Goal: Communication & Community: Answer question/provide support

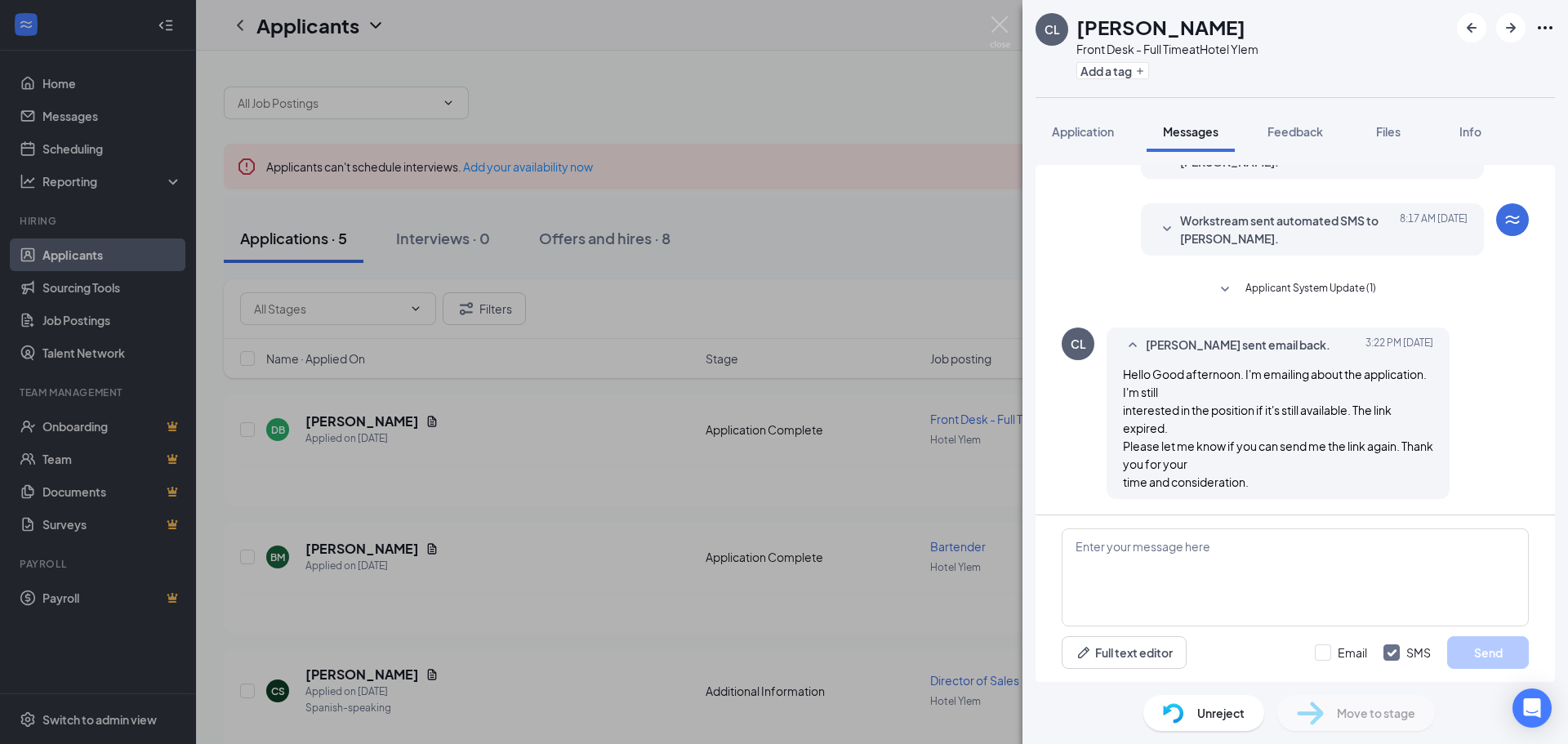
scroll to position [95, 0]
drag, startPoint x: 1078, startPoint y: 22, endPoint x: 1213, endPoint y: 20, distance: 135.0
click at [1213, 20] on div "[PERSON_NAME]" at bounding box center [1167, 27] width 182 height 27
click at [1066, 133] on span "Application" at bounding box center [1083, 131] width 62 height 15
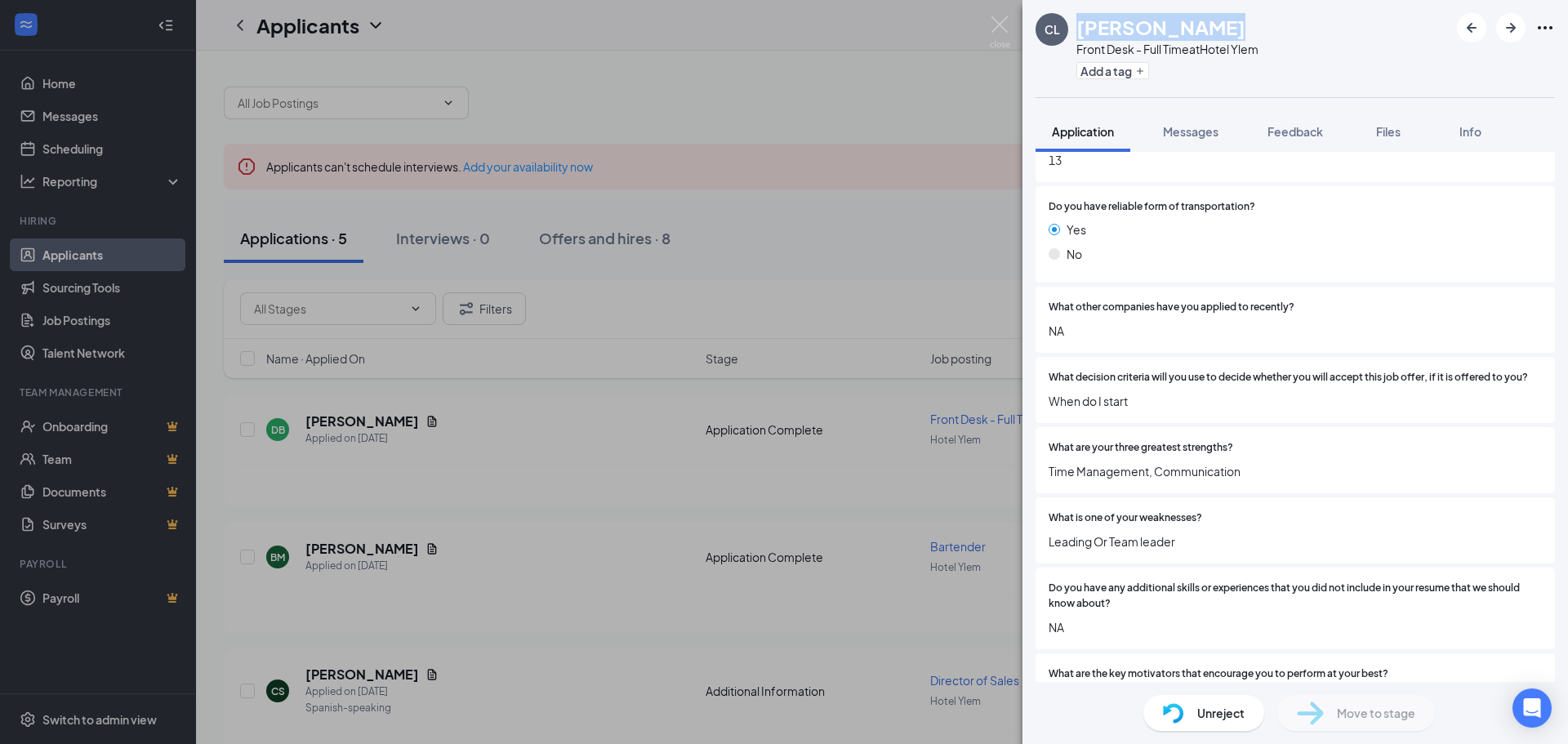
scroll to position [735, 0]
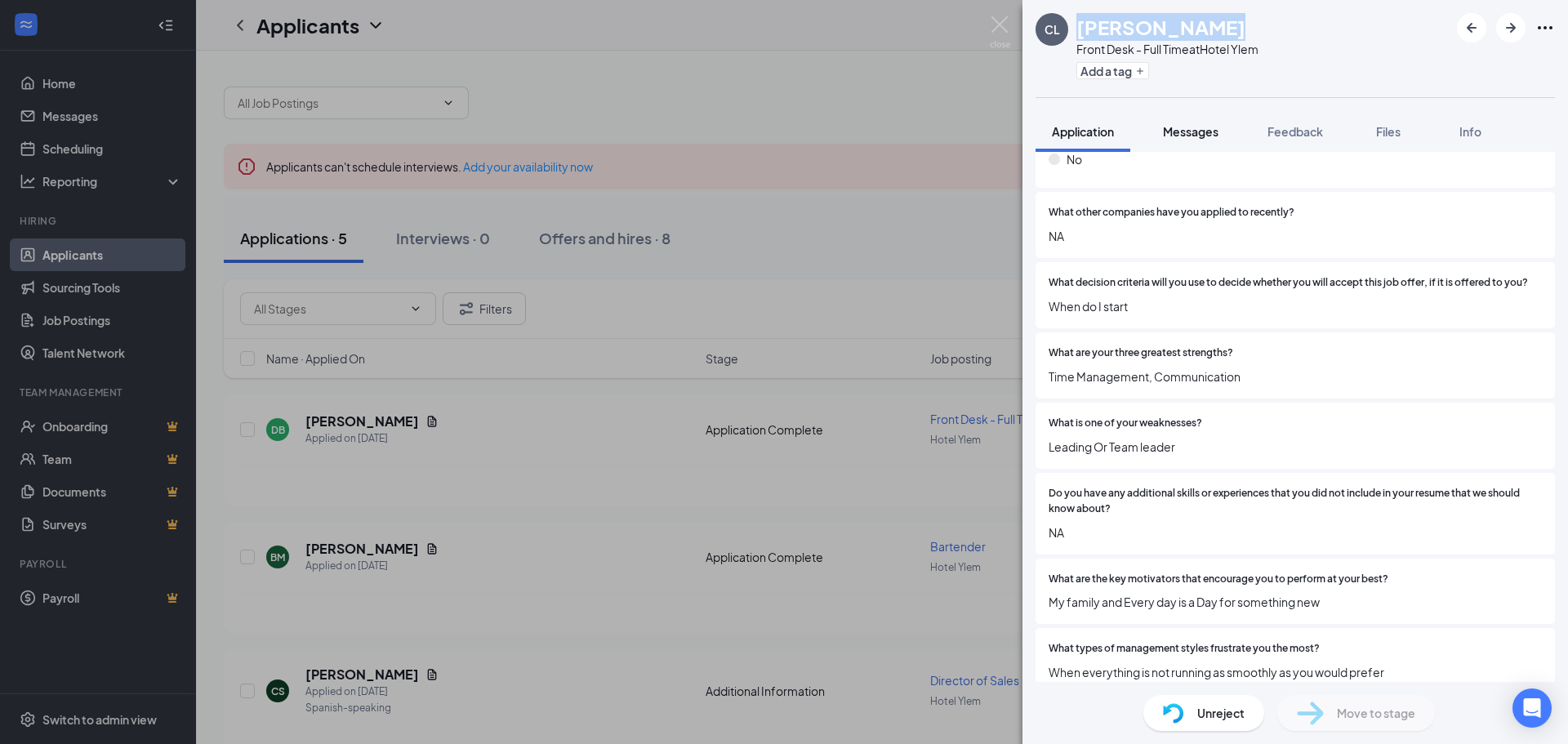
click at [1198, 135] on span "Messages" at bounding box center [1190, 131] width 56 height 15
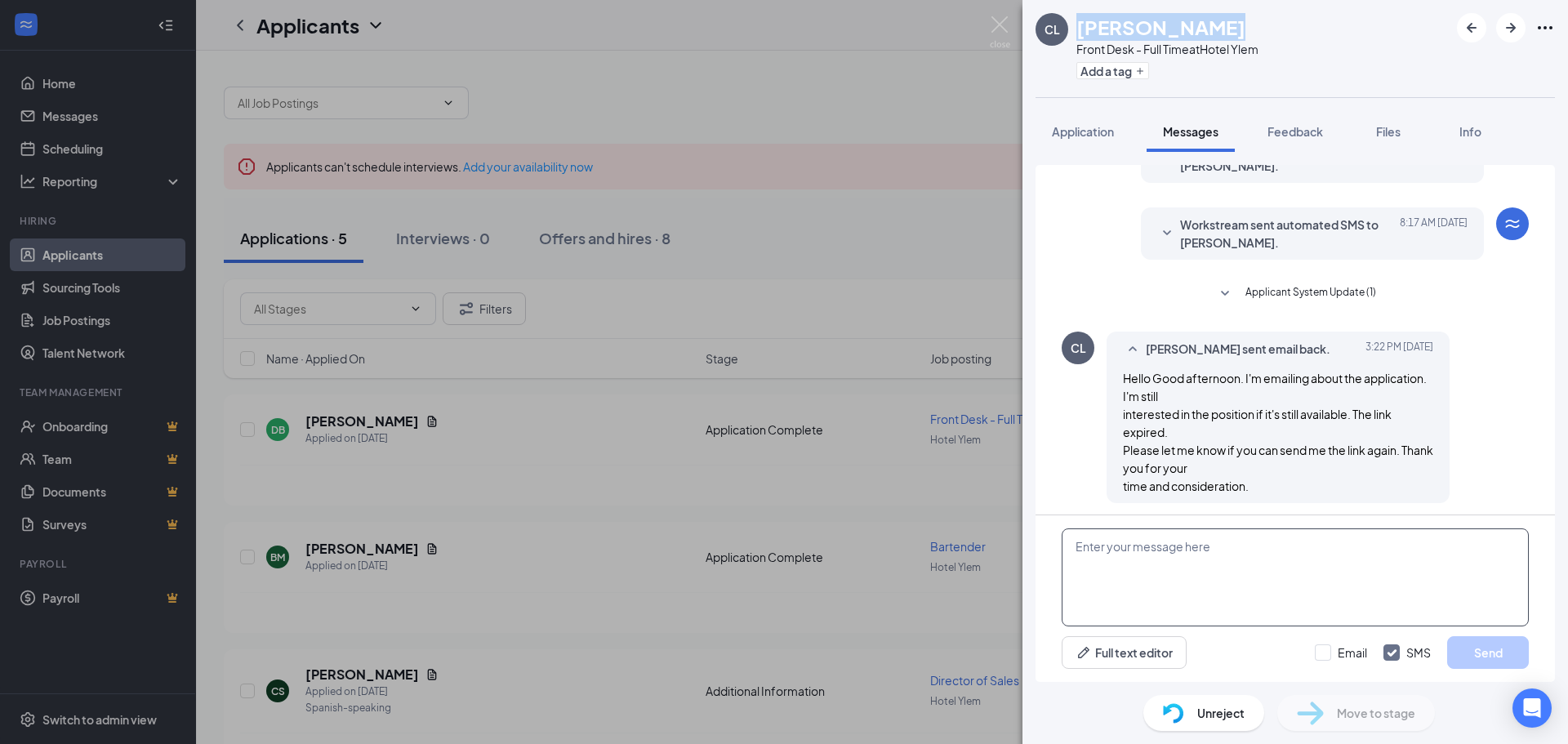
scroll to position [95, 0]
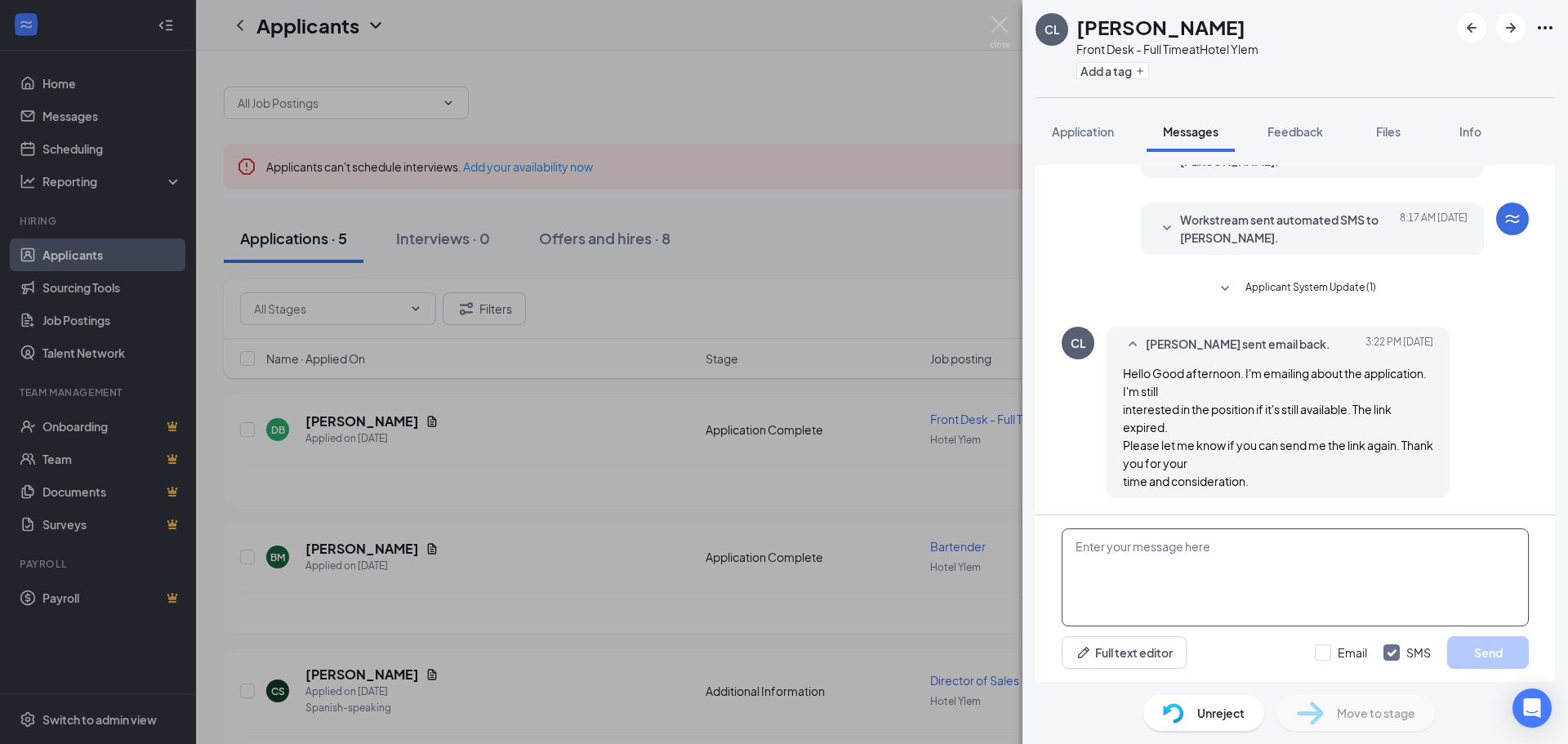
click at [1218, 570] on textarea at bounding box center [1295, 577] width 467 height 98
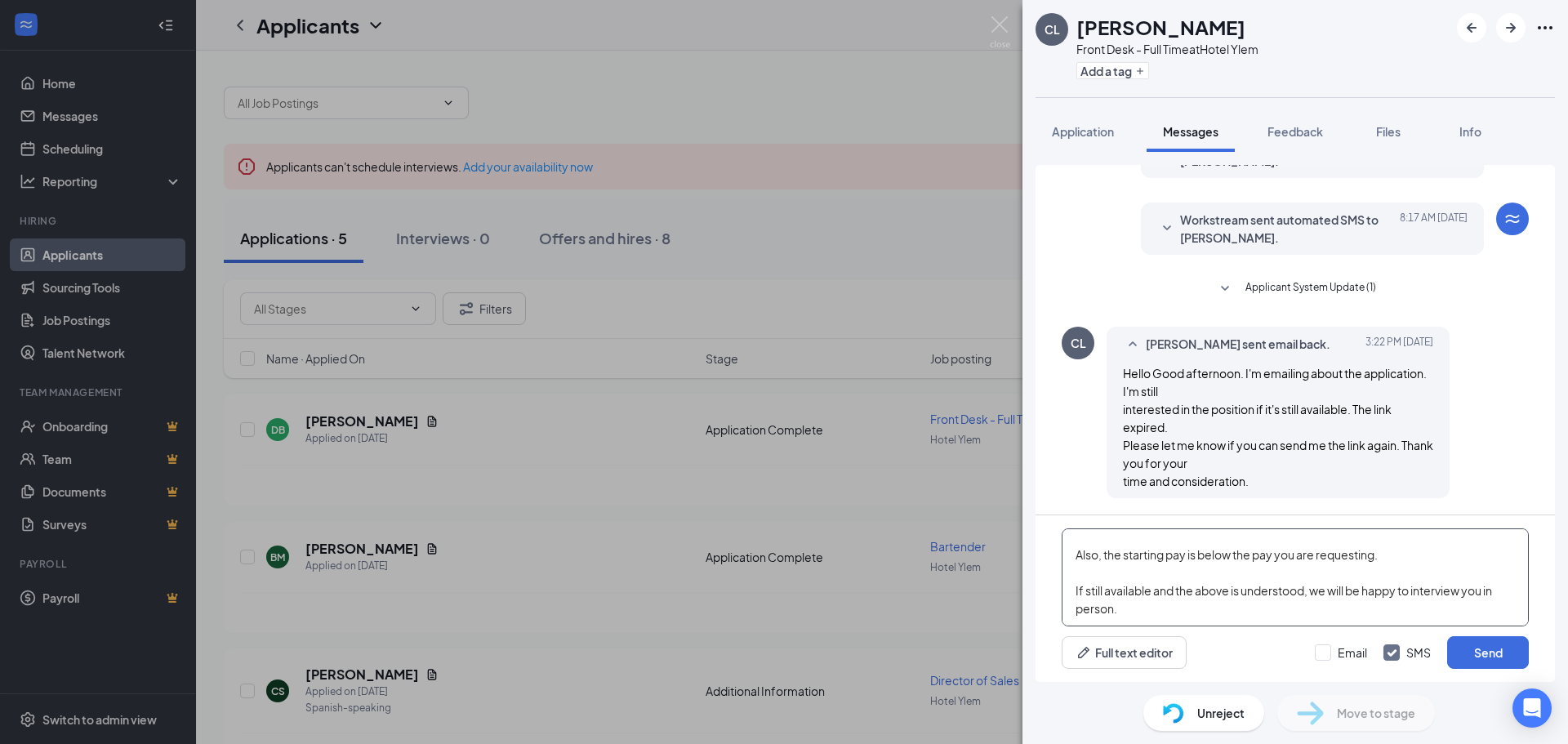
scroll to position [108, 0]
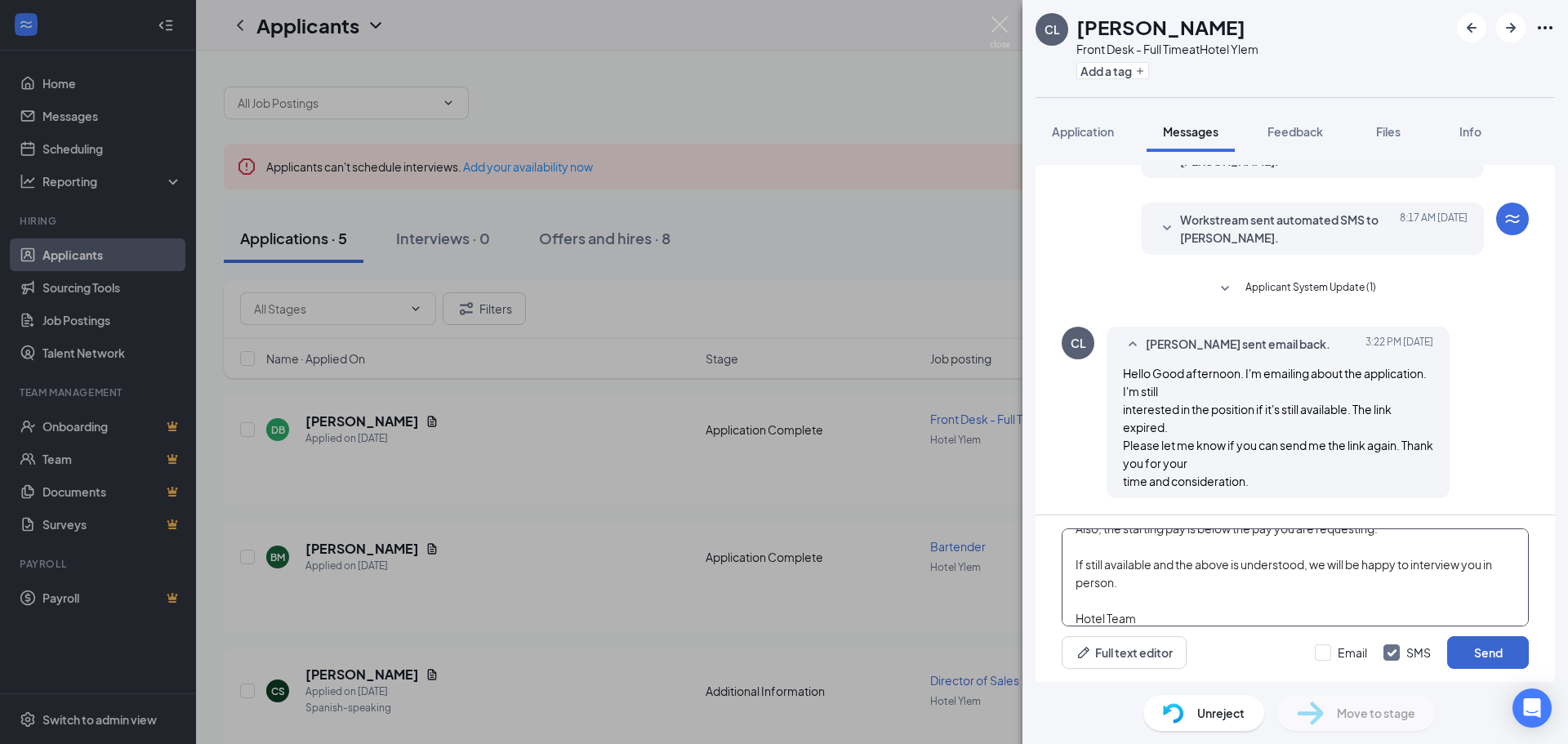
type textarea "Hi! Please note a hotel is open 24/7 every day of the year therefore, our Hotel…"
click at [1480, 653] on button "Send" at bounding box center [1488, 652] width 81 height 32
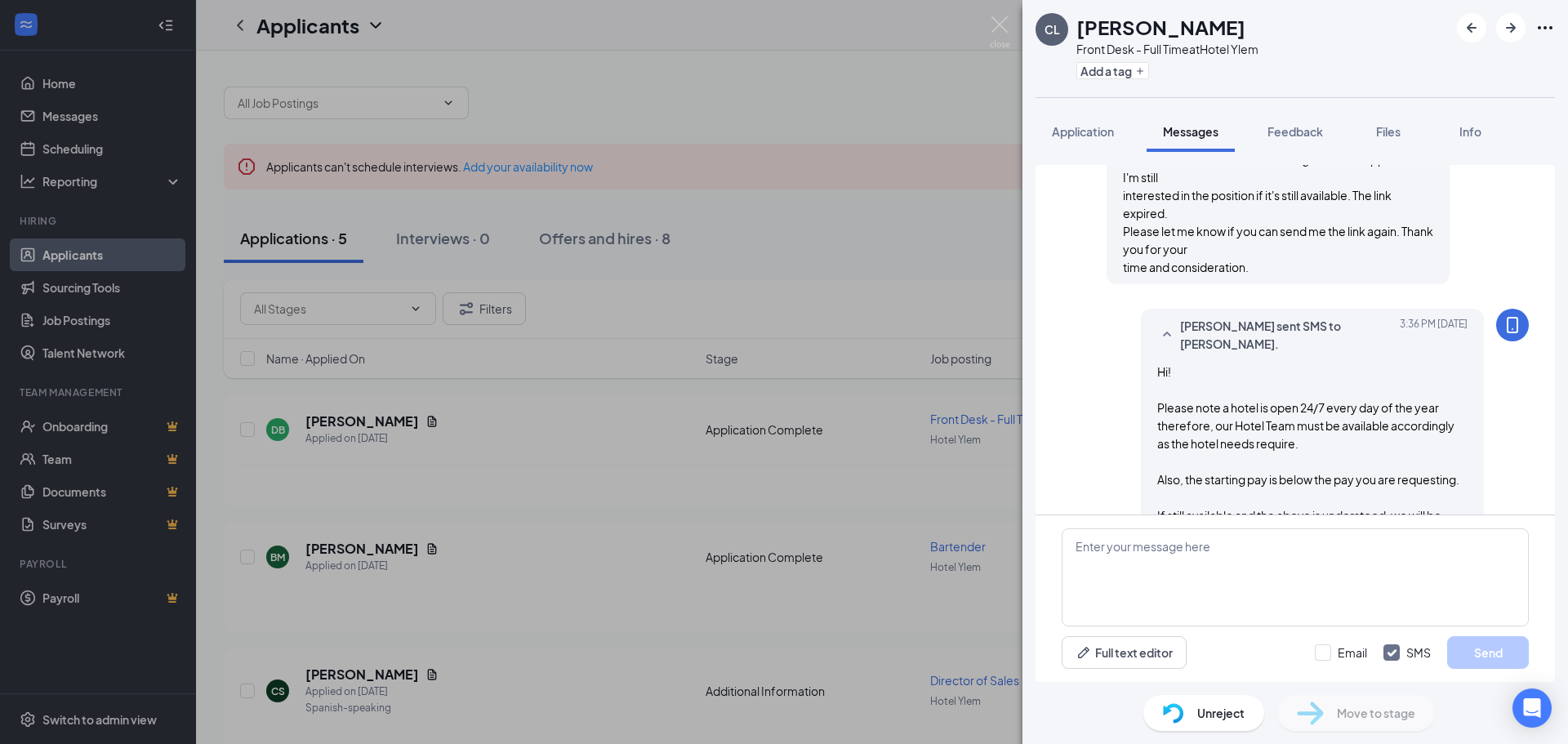
scroll to position [397, 0]
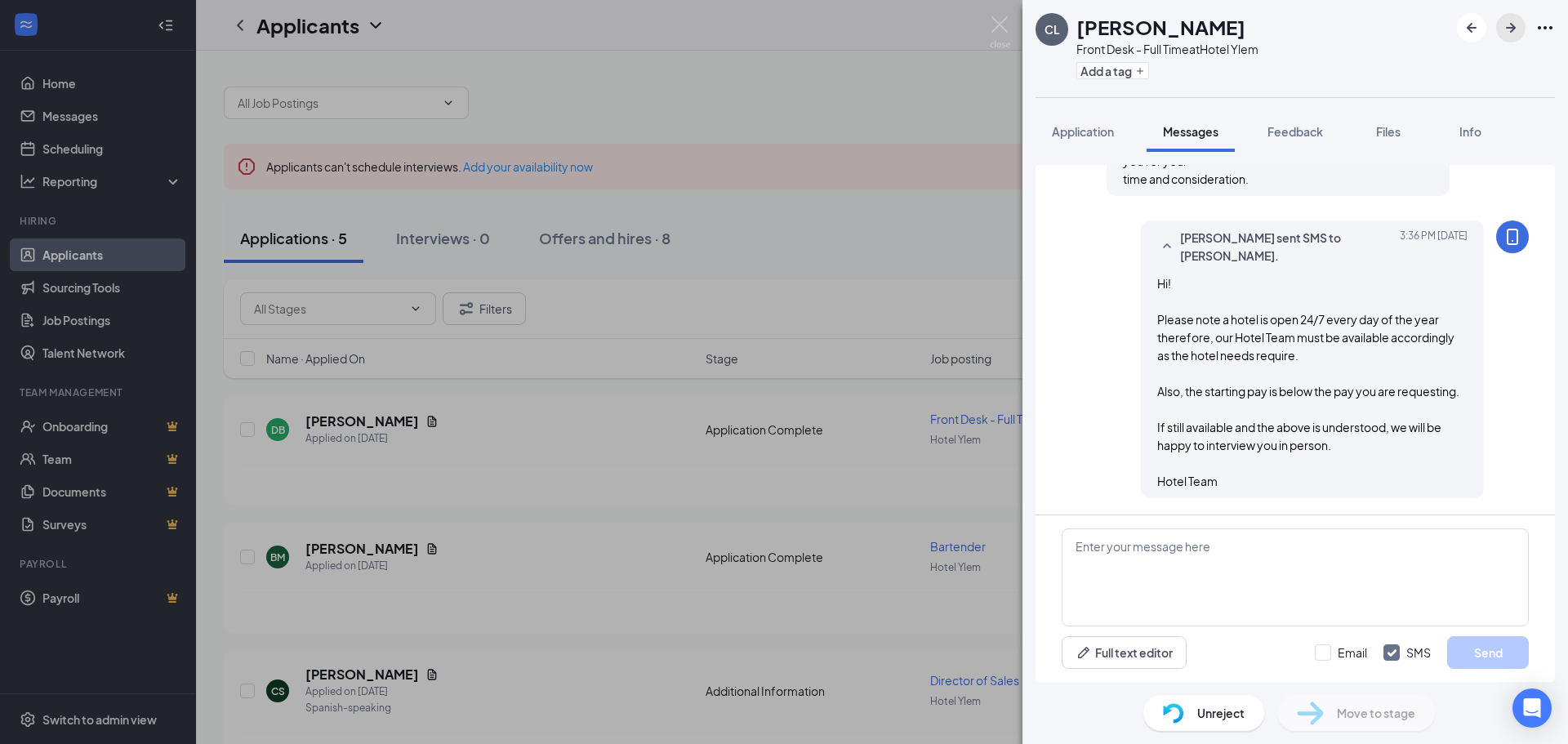
click at [1510, 22] on icon "ArrowRight" at bounding box center [1511, 28] width 20 height 20
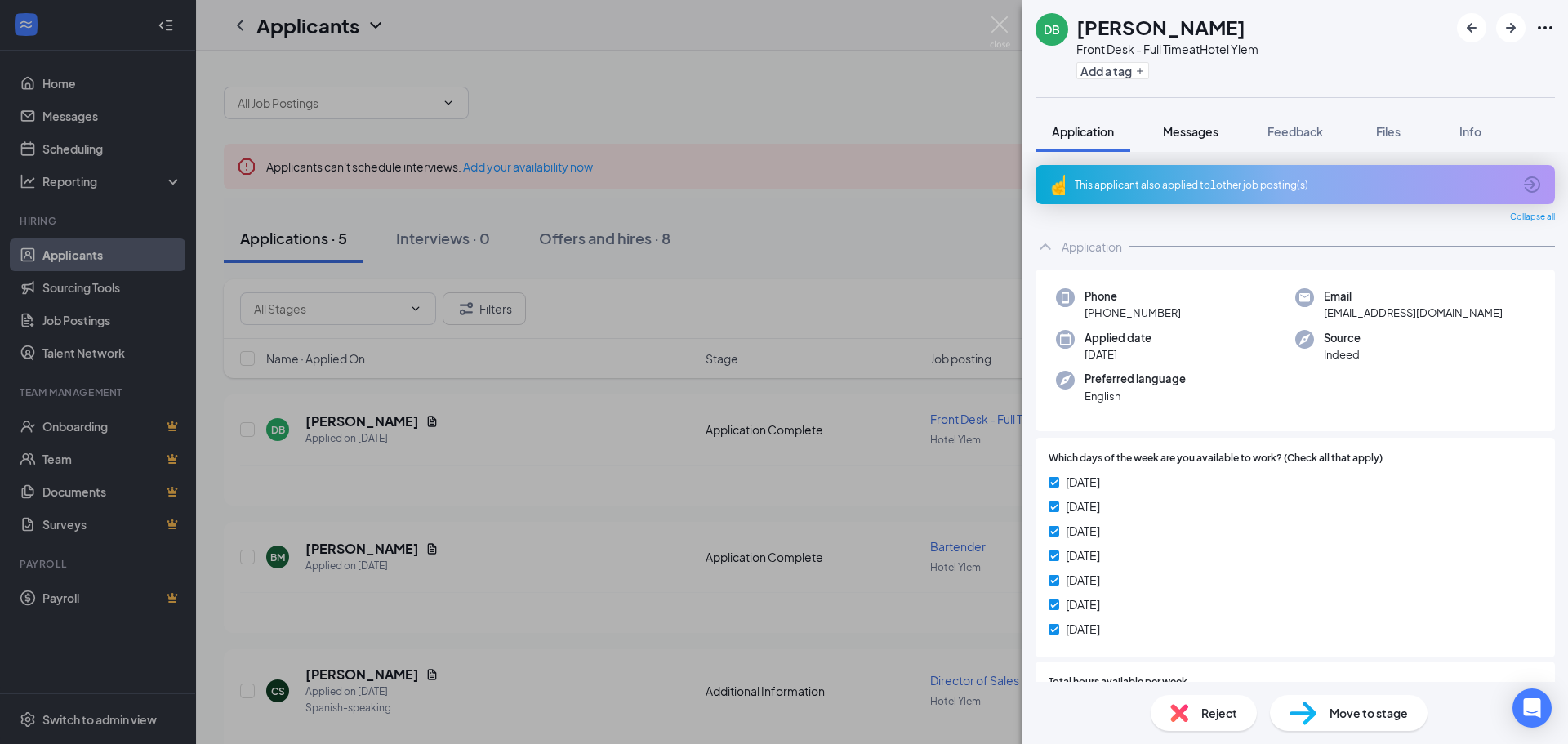
click at [1199, 137] on span "Messages" at bounding box center [1190, 131] width 56 height 15
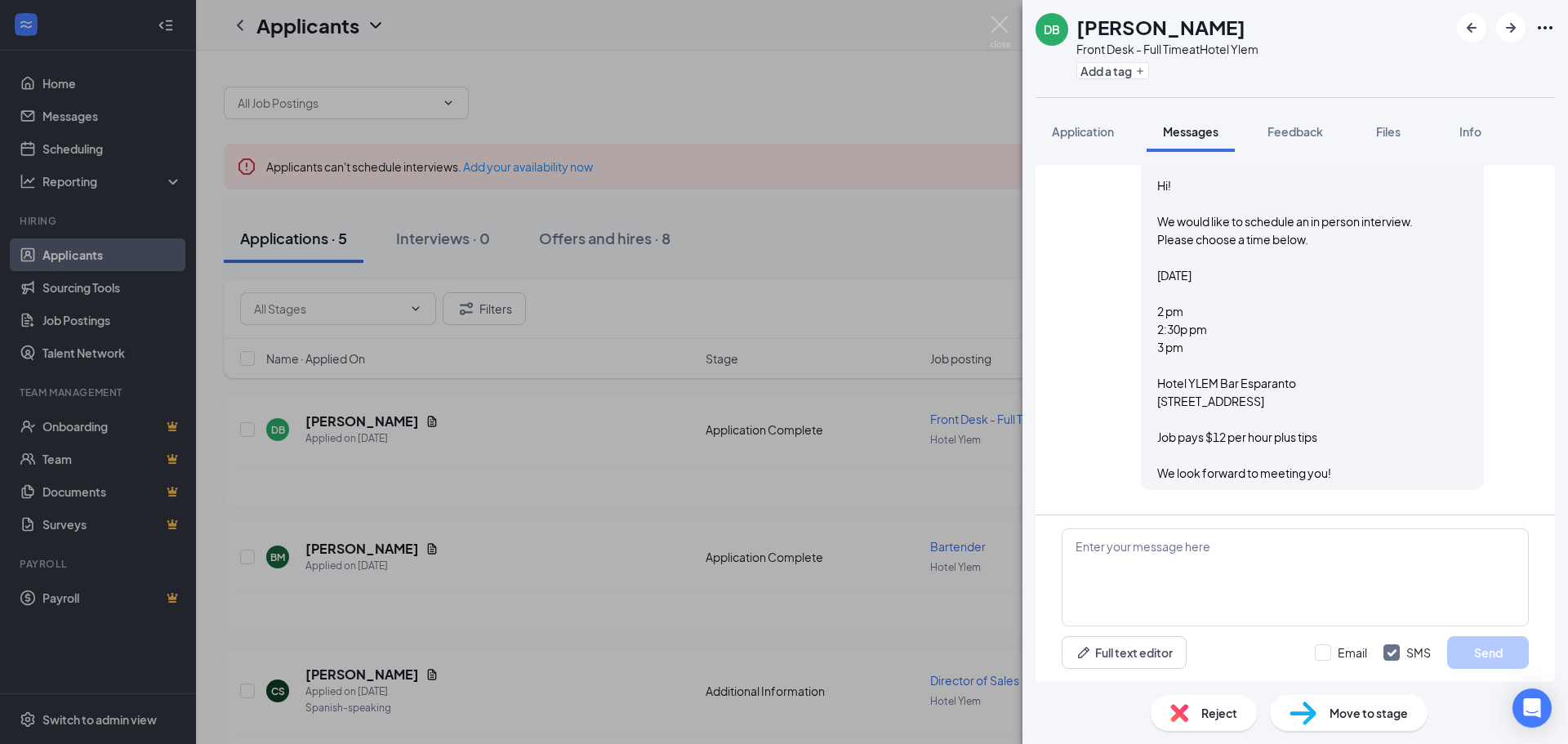
scroll to position [534, 0]
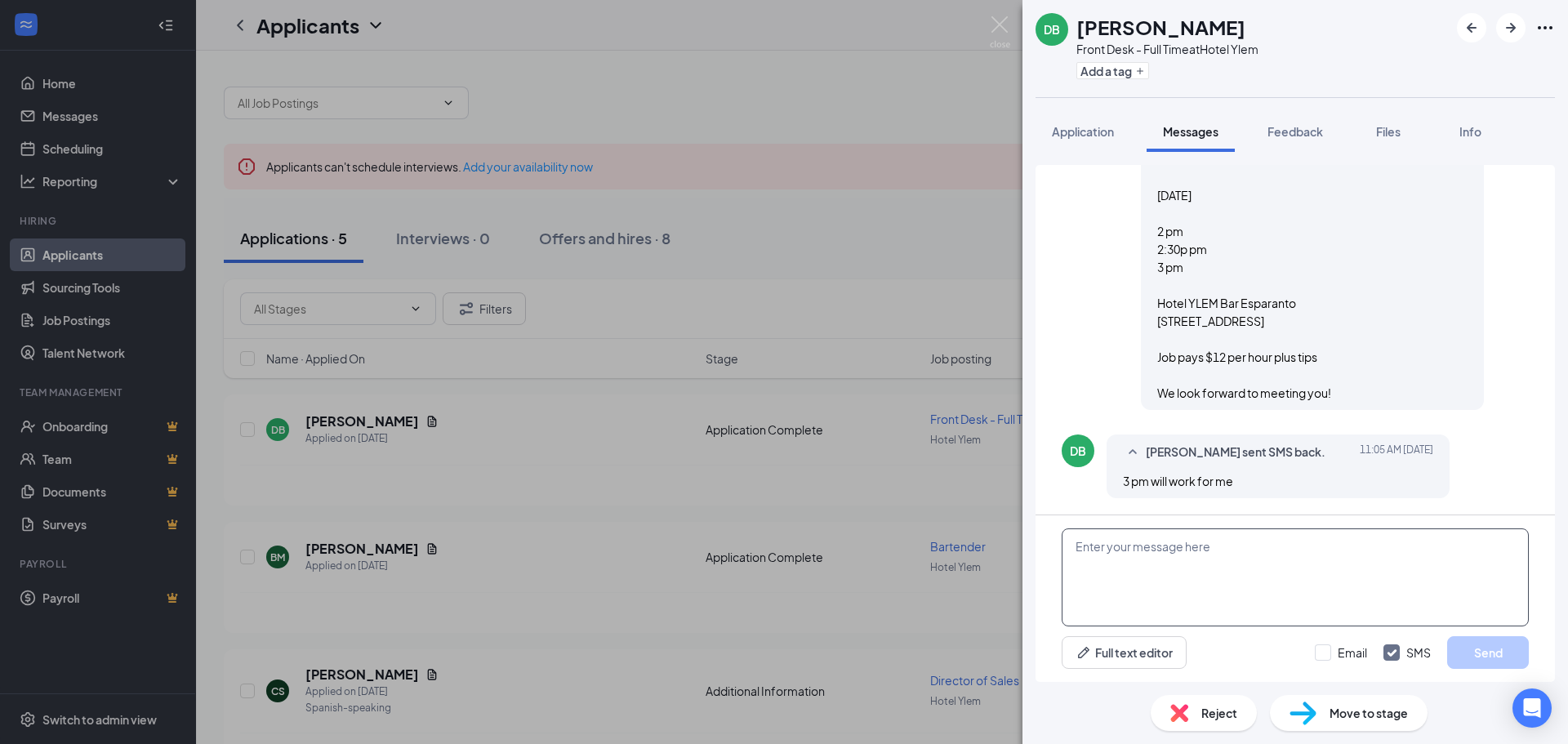
click at [1213, 566] on textarea at bounding box center [1295, 577] width 467 height 98
type textarea "Look forward to meeting you [DATE] at 3pm"
click at [1491, 647] on button "Send" at bounding box center [1488, 652] width 81 height 32
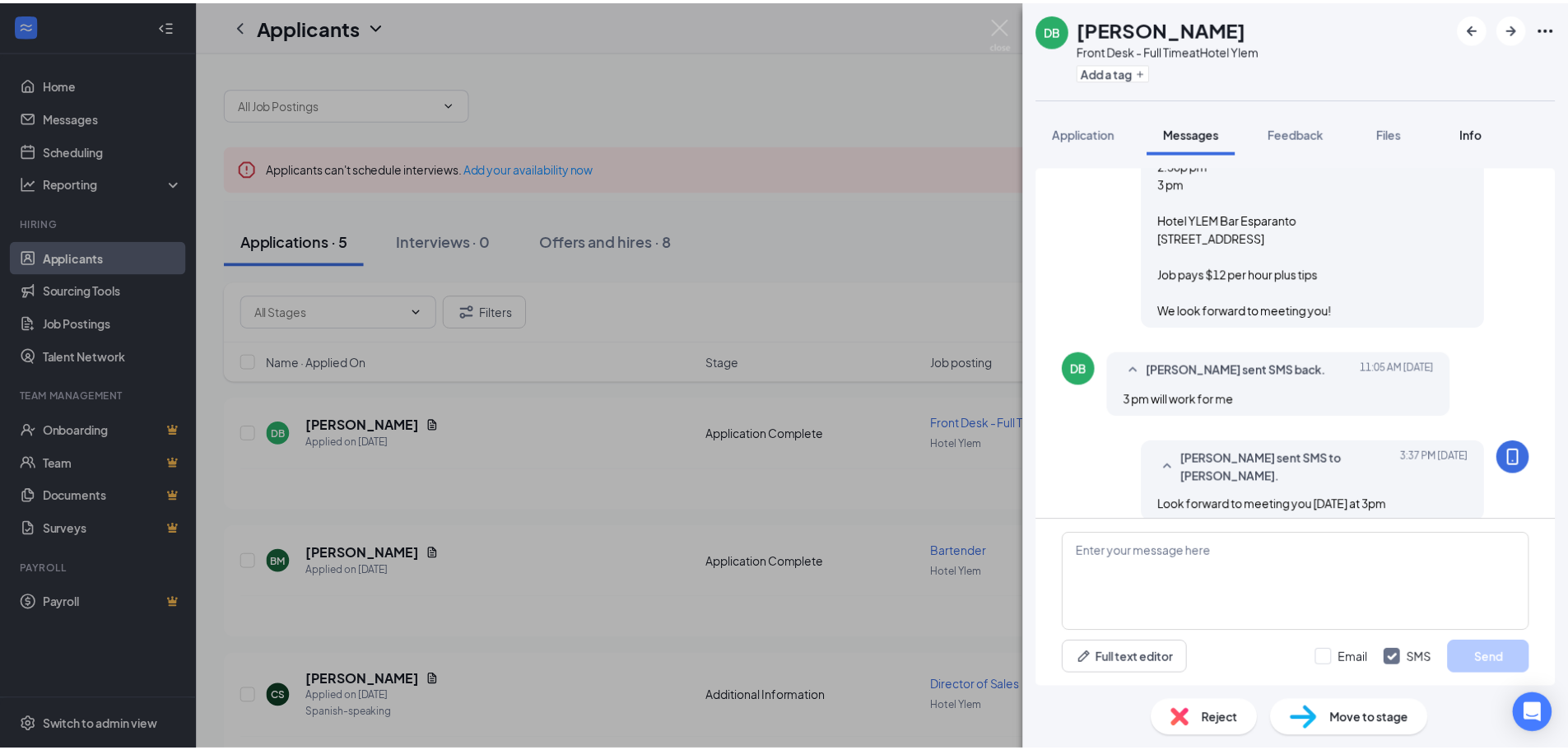
scroll to position [627, 0]
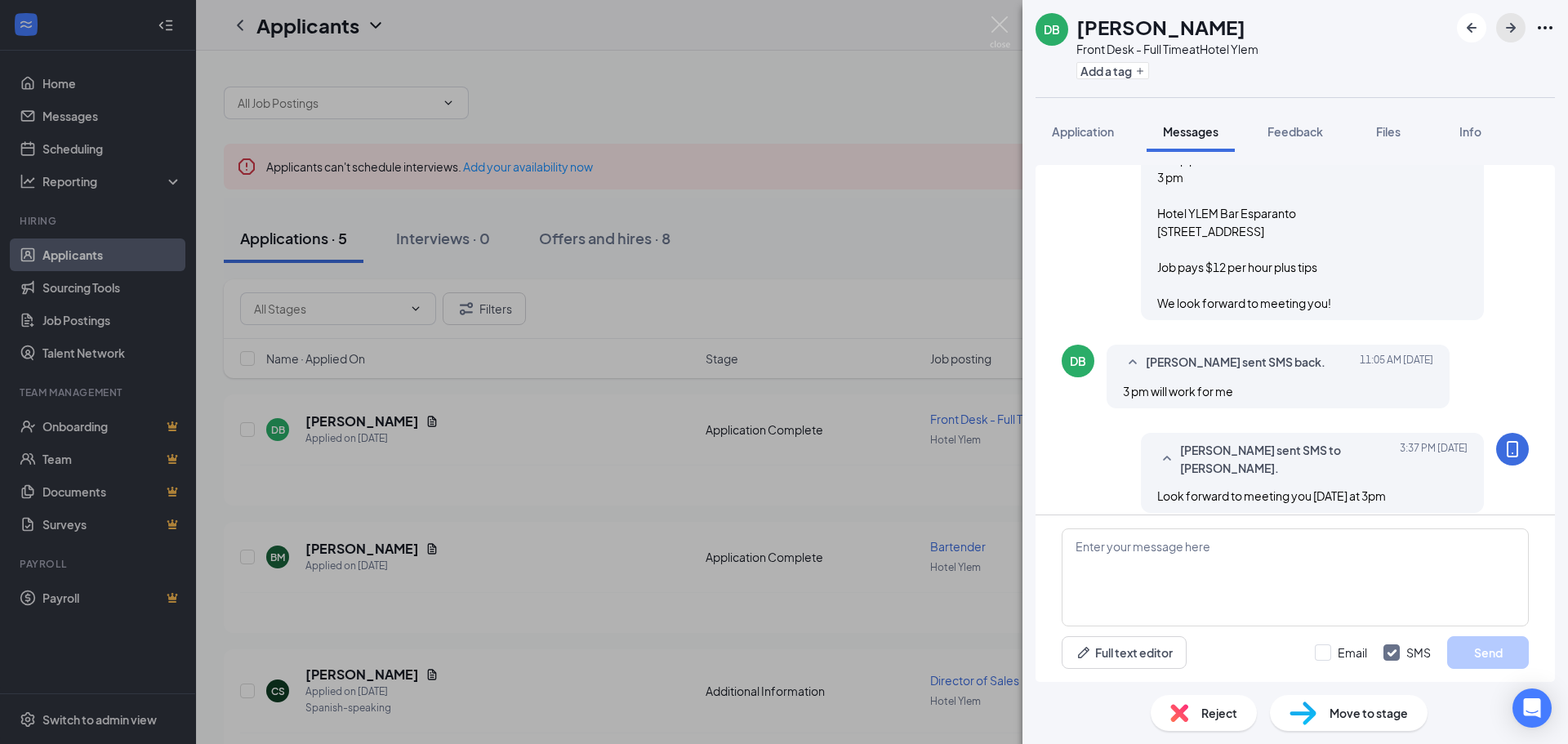
click at [1505, 31] on icon "ArrowRight" at bounding box center [1511, 28] width 20 height 20
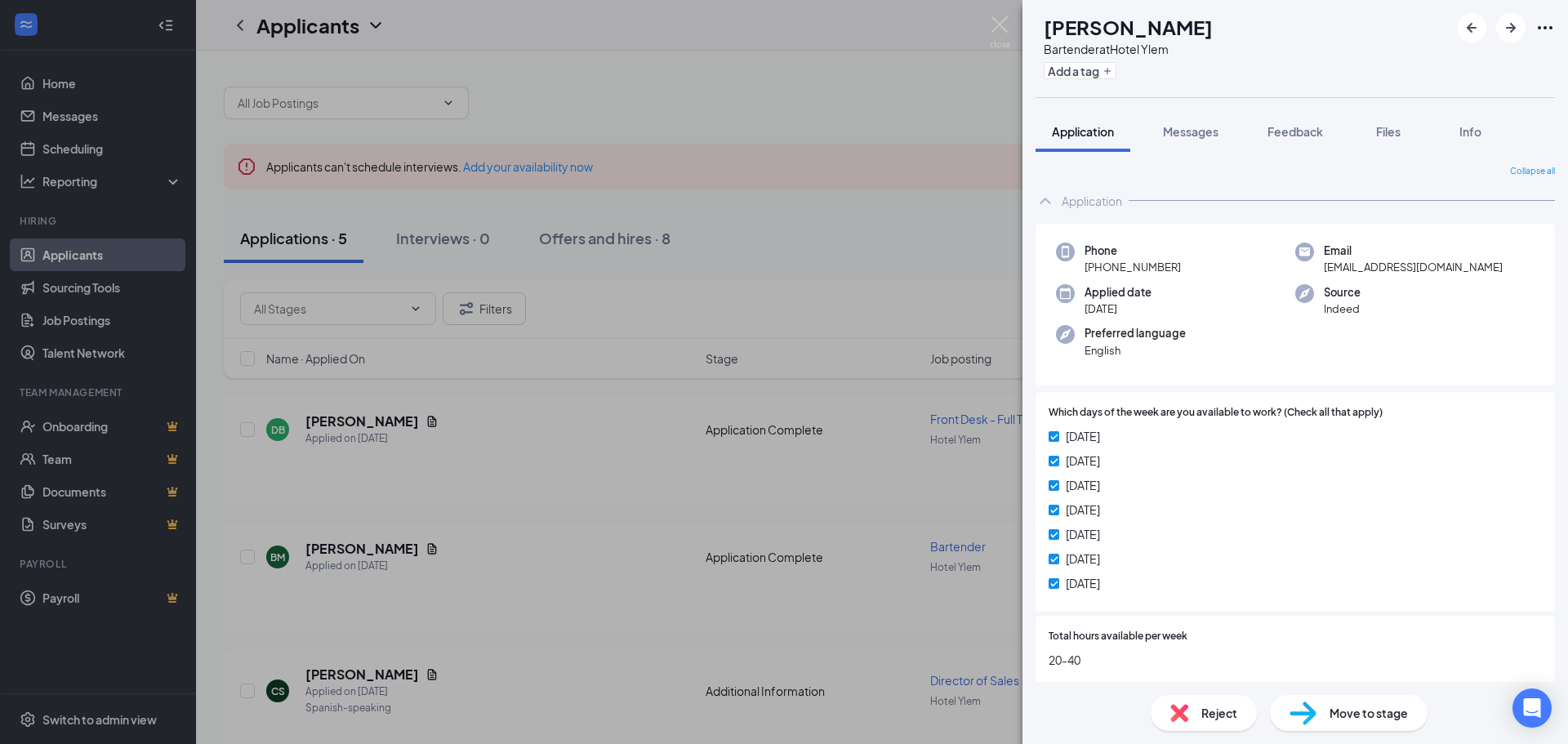
click at [1360, 707] on span "Move to stage" at bounding box center [1369, 713] width 78 height 18
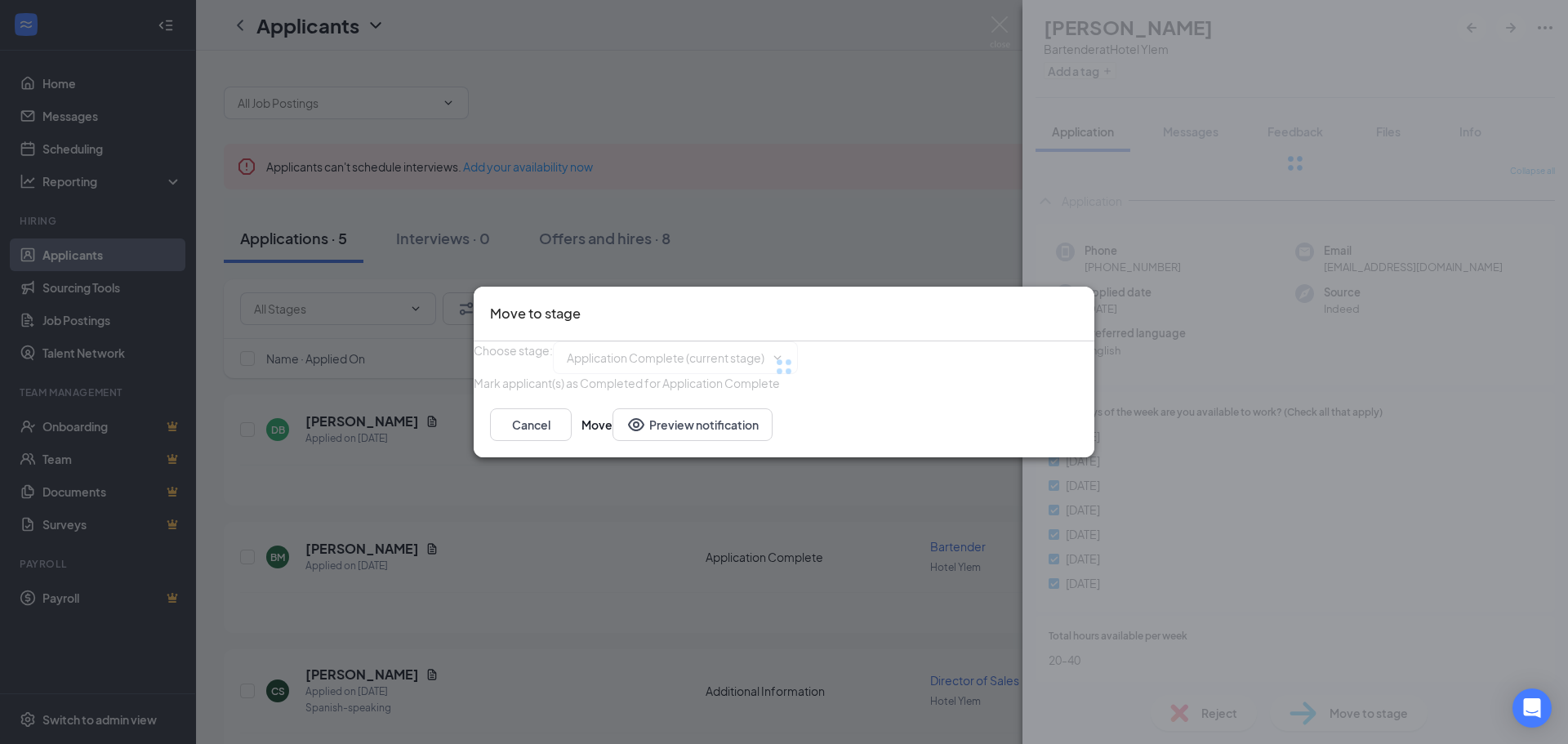
type input "Phone Interview (next stage)"
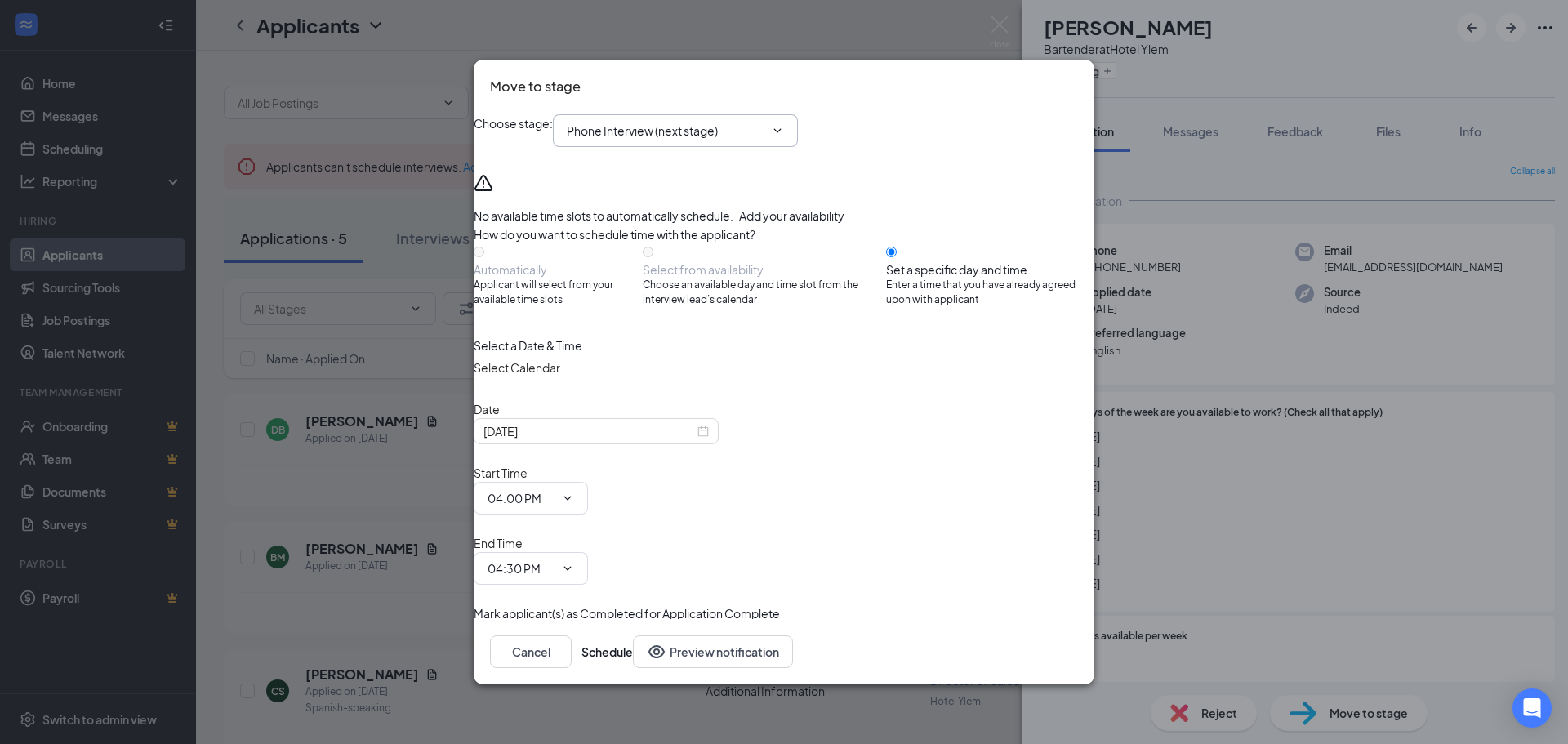
click at [784, 137] on icon "ChevronDown" at bounding box center [777, 130] width 13 height 13
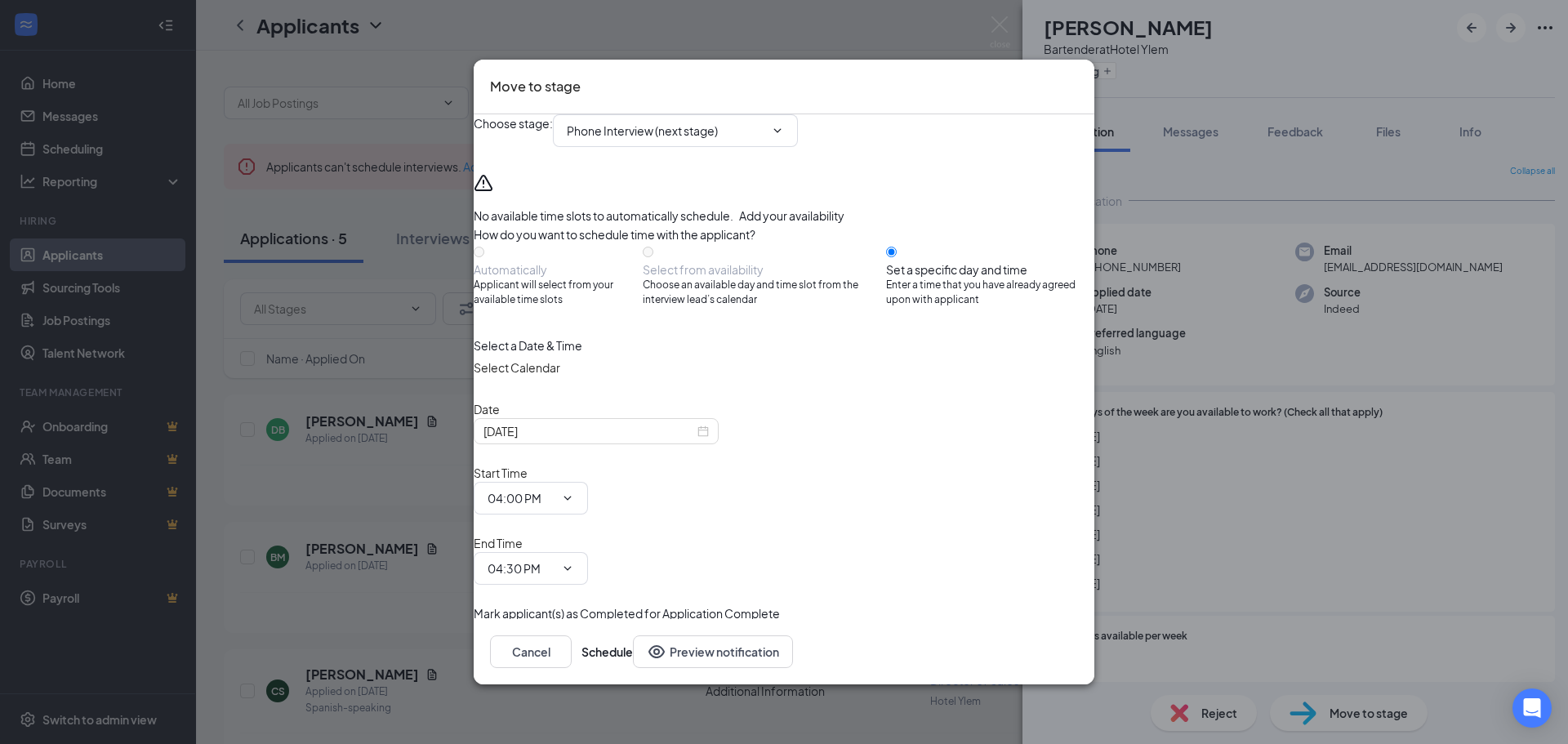
click at [1078, 76] on icon "Cross" at bounding box center [1078, 76] width 0 height 0
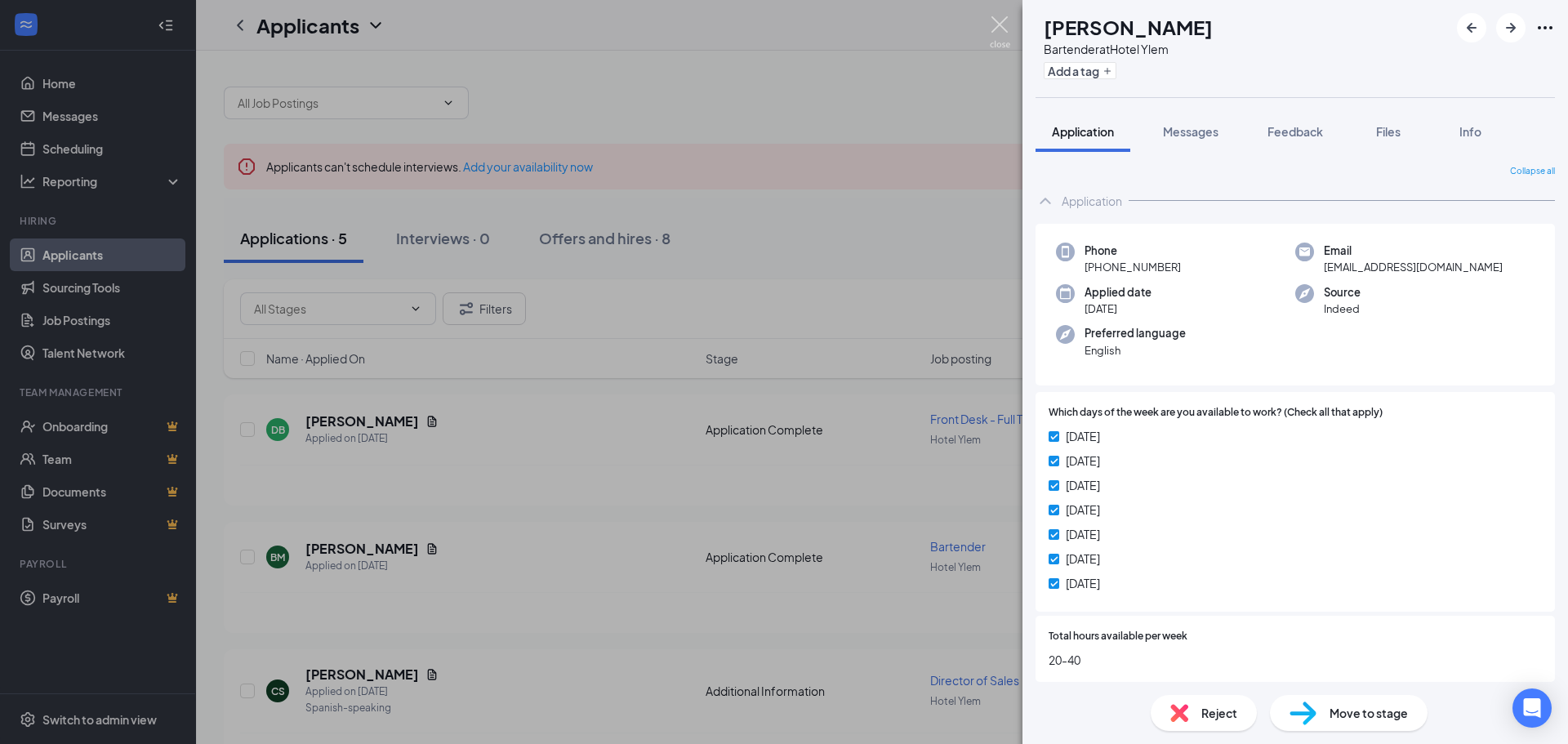
click at [992, 25] on img at bounding box center [1000, 32] width 21 height 32
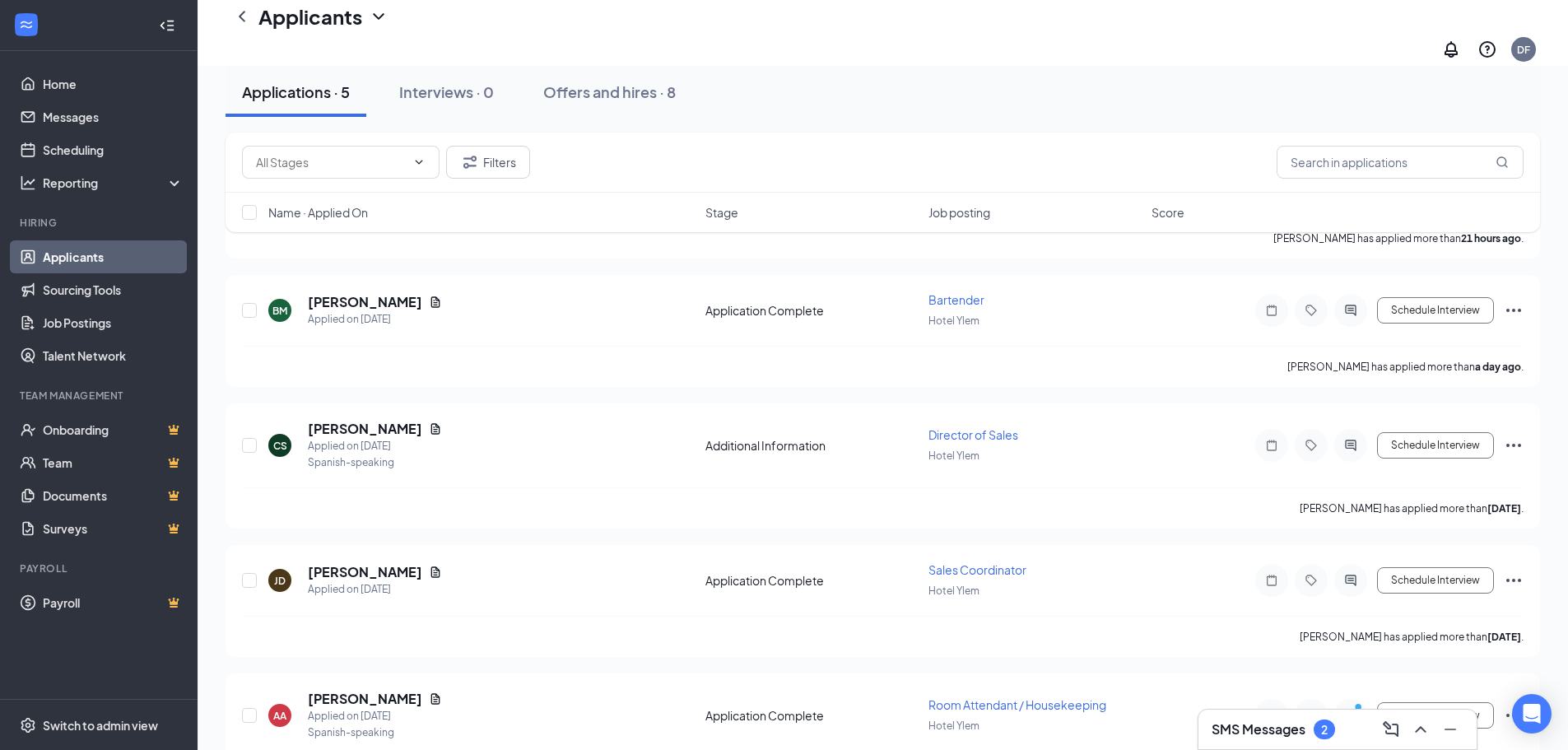
scroll to position [237, 0]
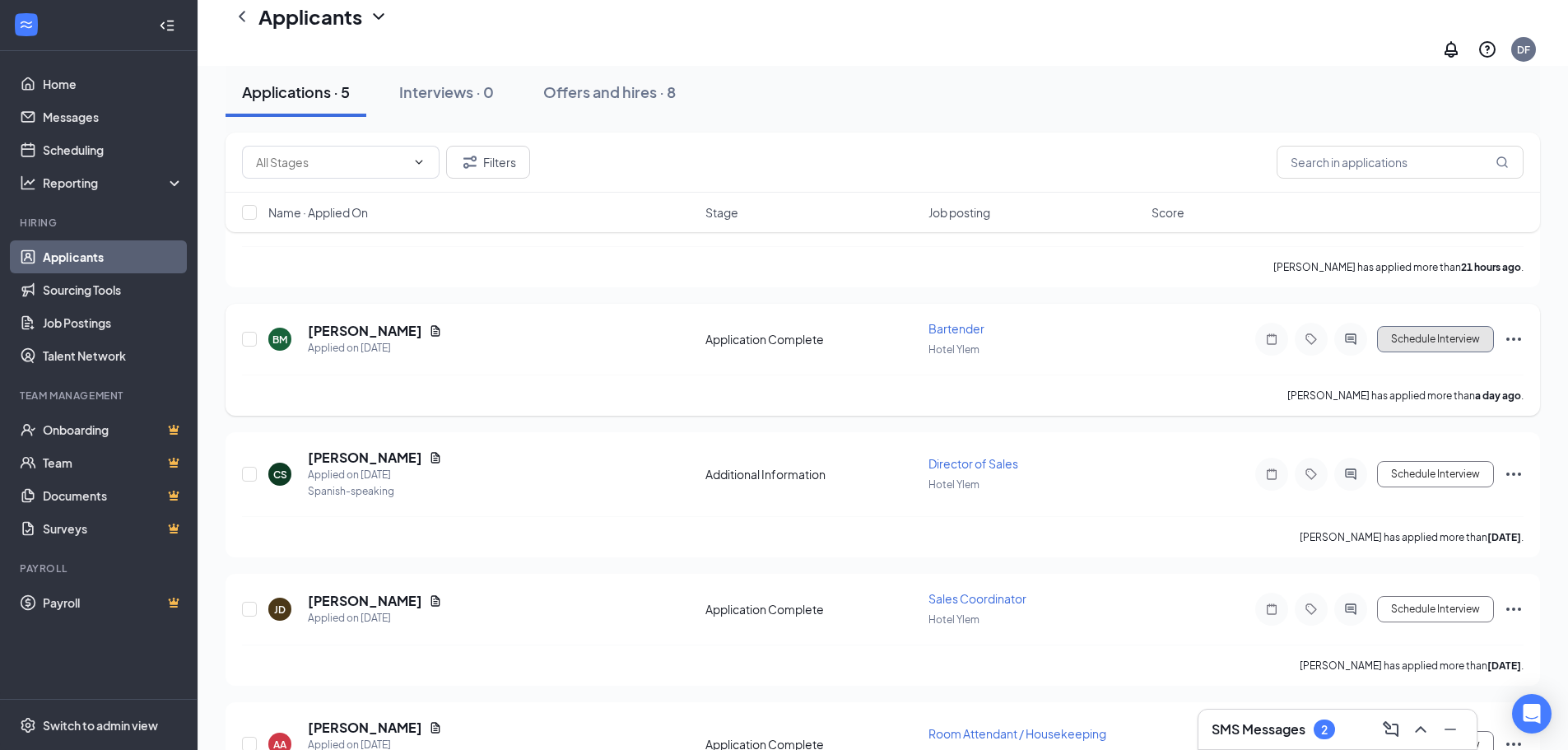
click at [1415, 334] on button "Schedule Interview" at bounding box center [1436, 338] width 117 height 26
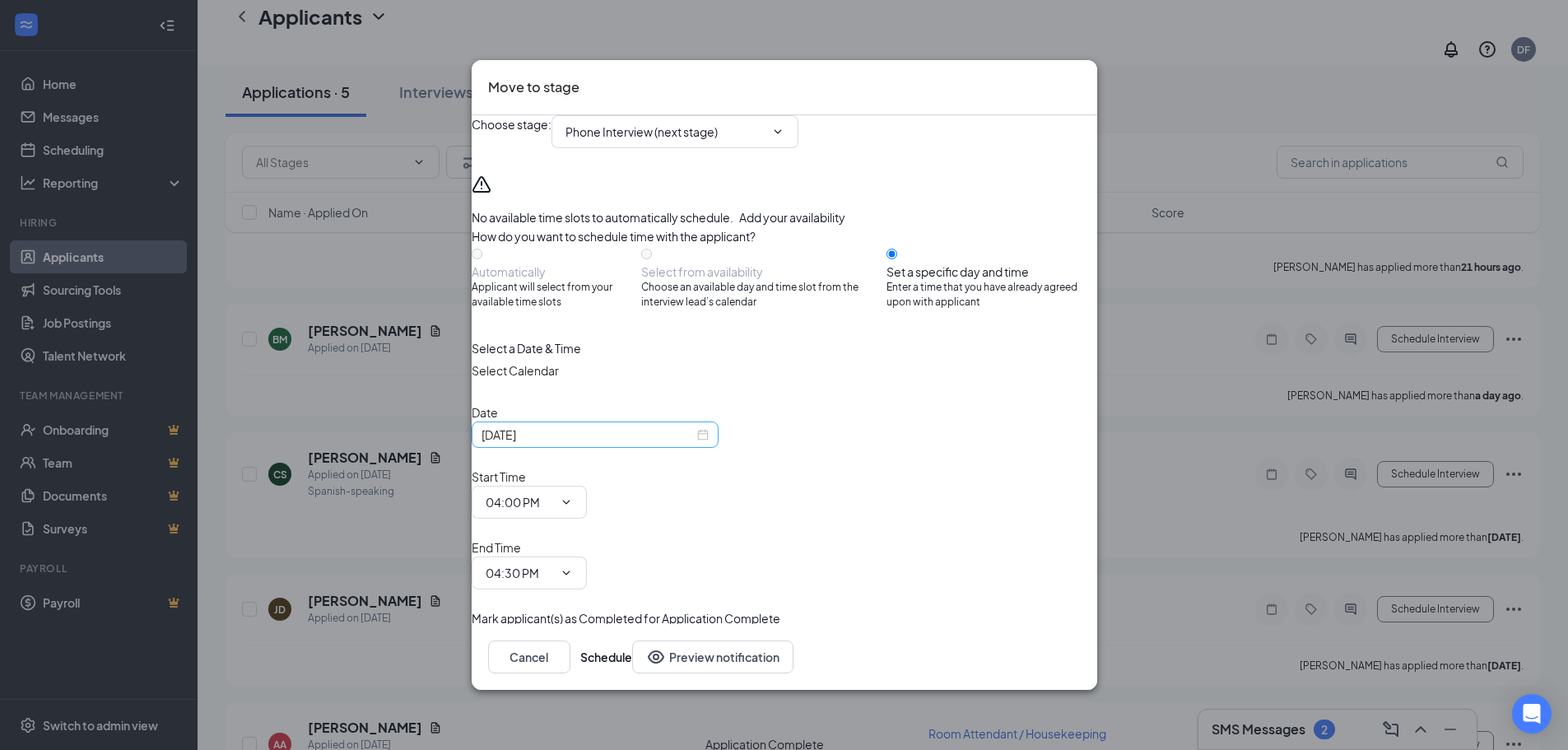
click at [709, 444] on div "[DATE]" at bounding box center [594, 434] width 227 height 18
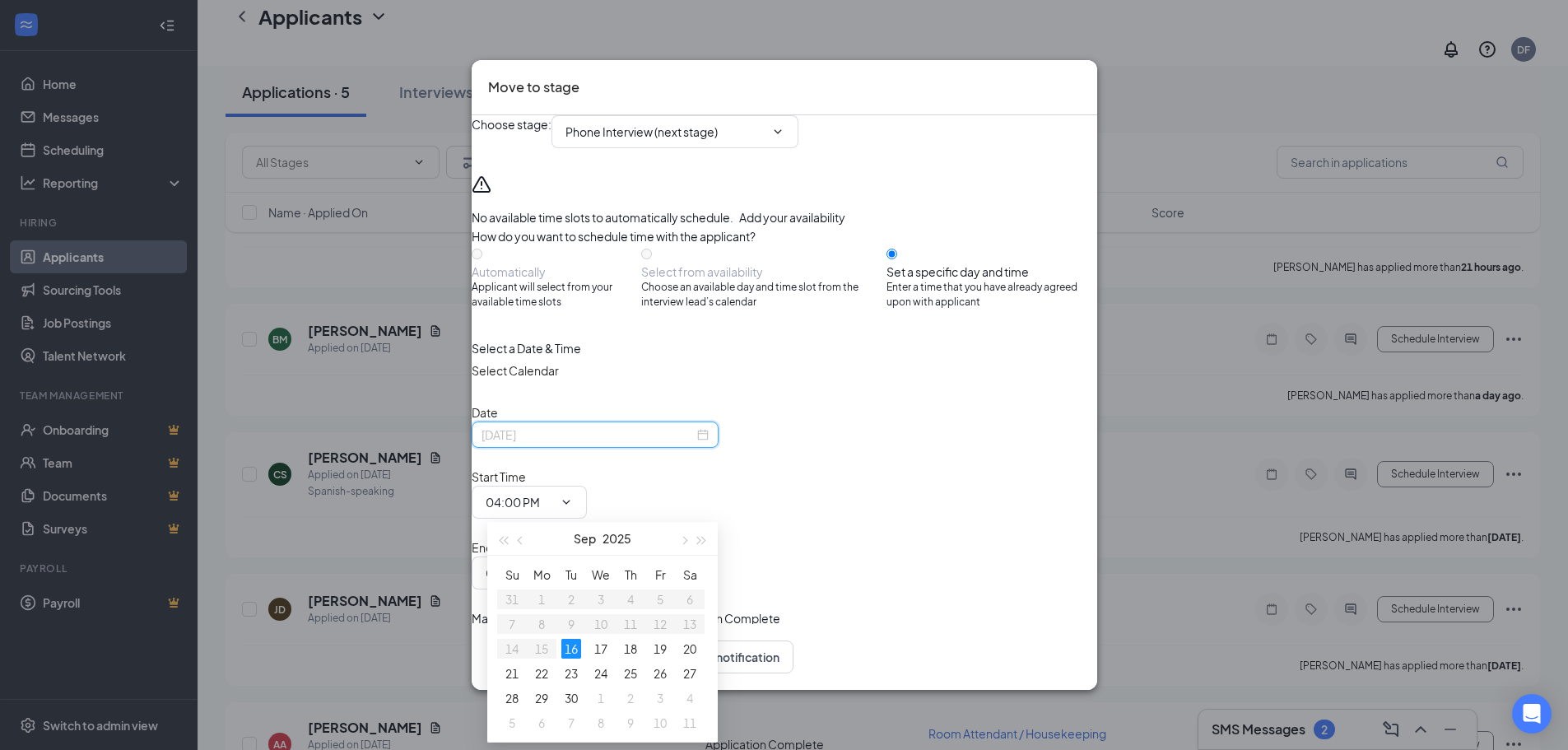
click at [578, 641] on div "16" at bounding box center [572, 649] width 20 height 20
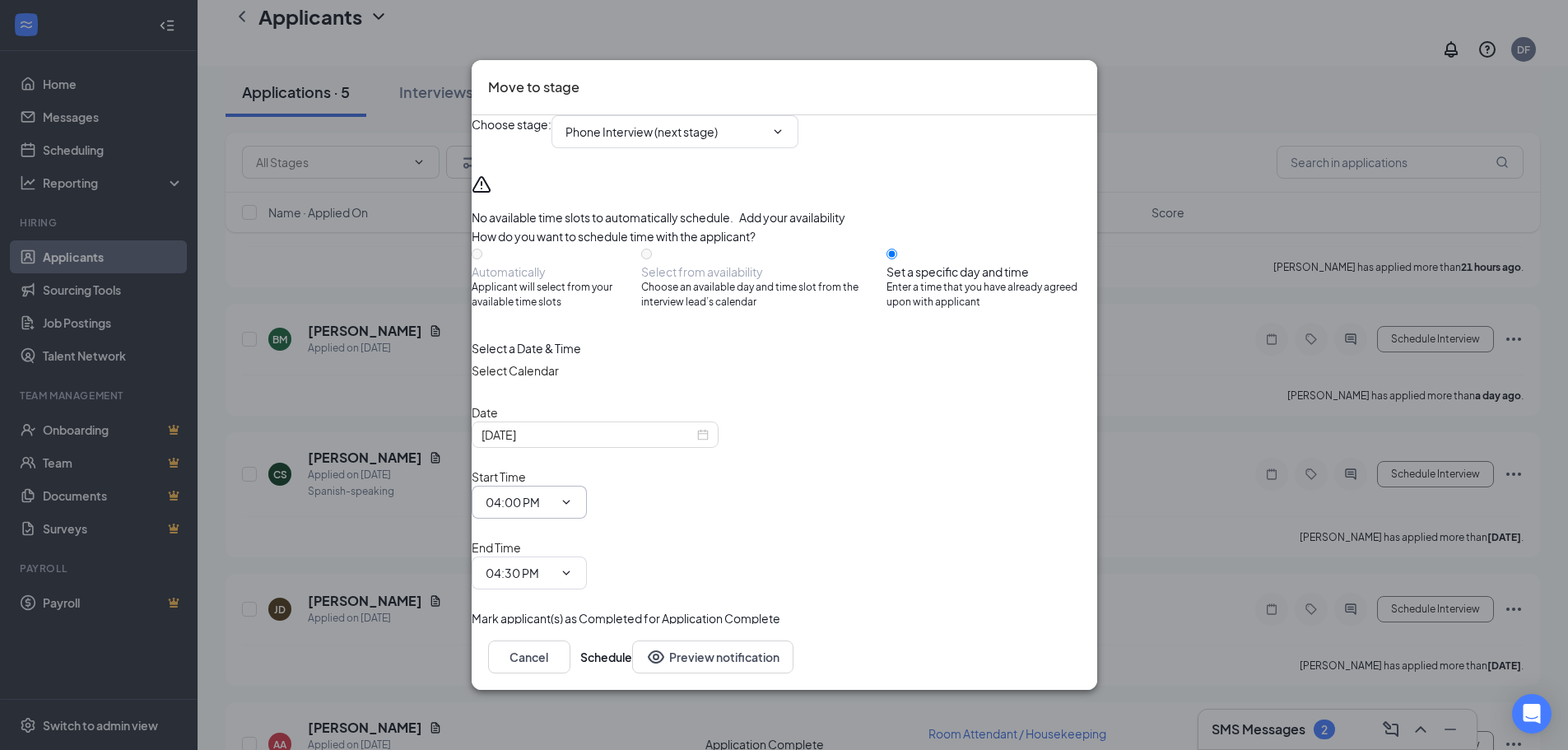
click at [573, 503] on icon "ChevronDown" at bounding box center [567, 502] width 13 height 13
click at [573, 507] on icon "ChevronDown" at bounding box center [567, 502] width 13 height 13
click at [553, 501] on input "04:00 PM" at bounding box center [519, 502] width 68 height 18
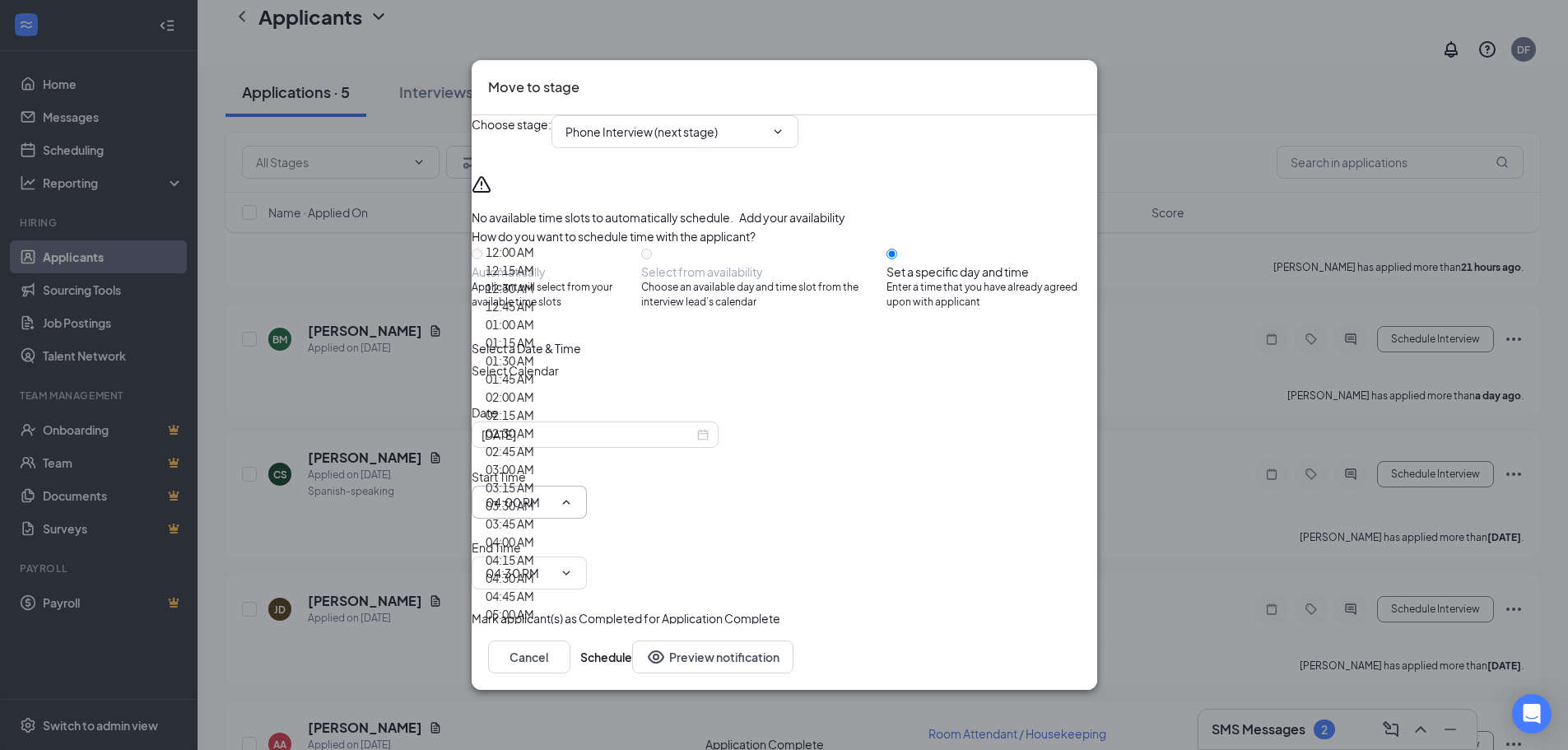
scroll to position [2011, 0]
type input "02:30 PM"
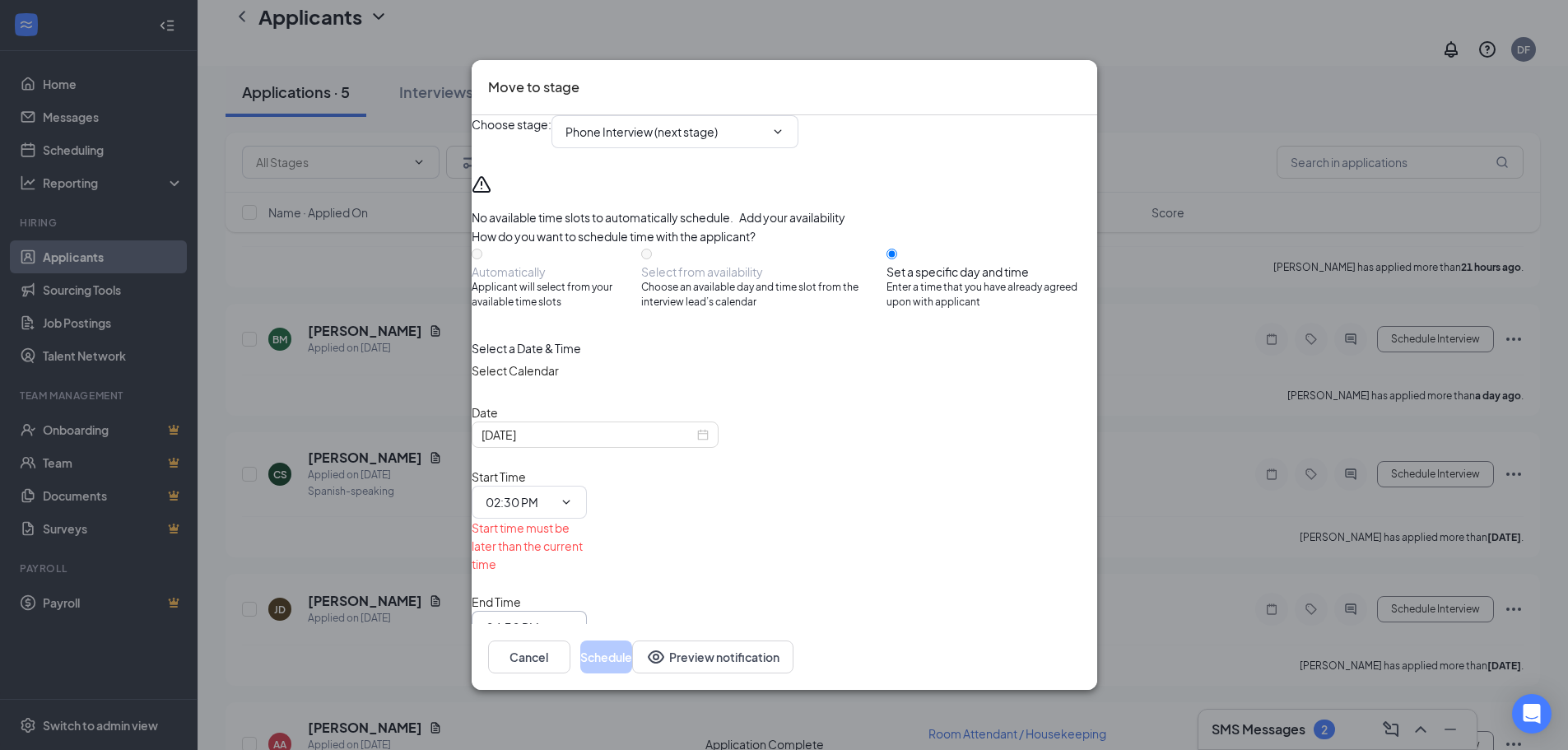
click at [553, 618] on input "04:30 PM" at bounding box center [519, 627] width 68 height 18
type input "03:30 PM"
click at [573, 496] on icon "ChevronDown" at bounding box center [567, 502] width 13 height 13
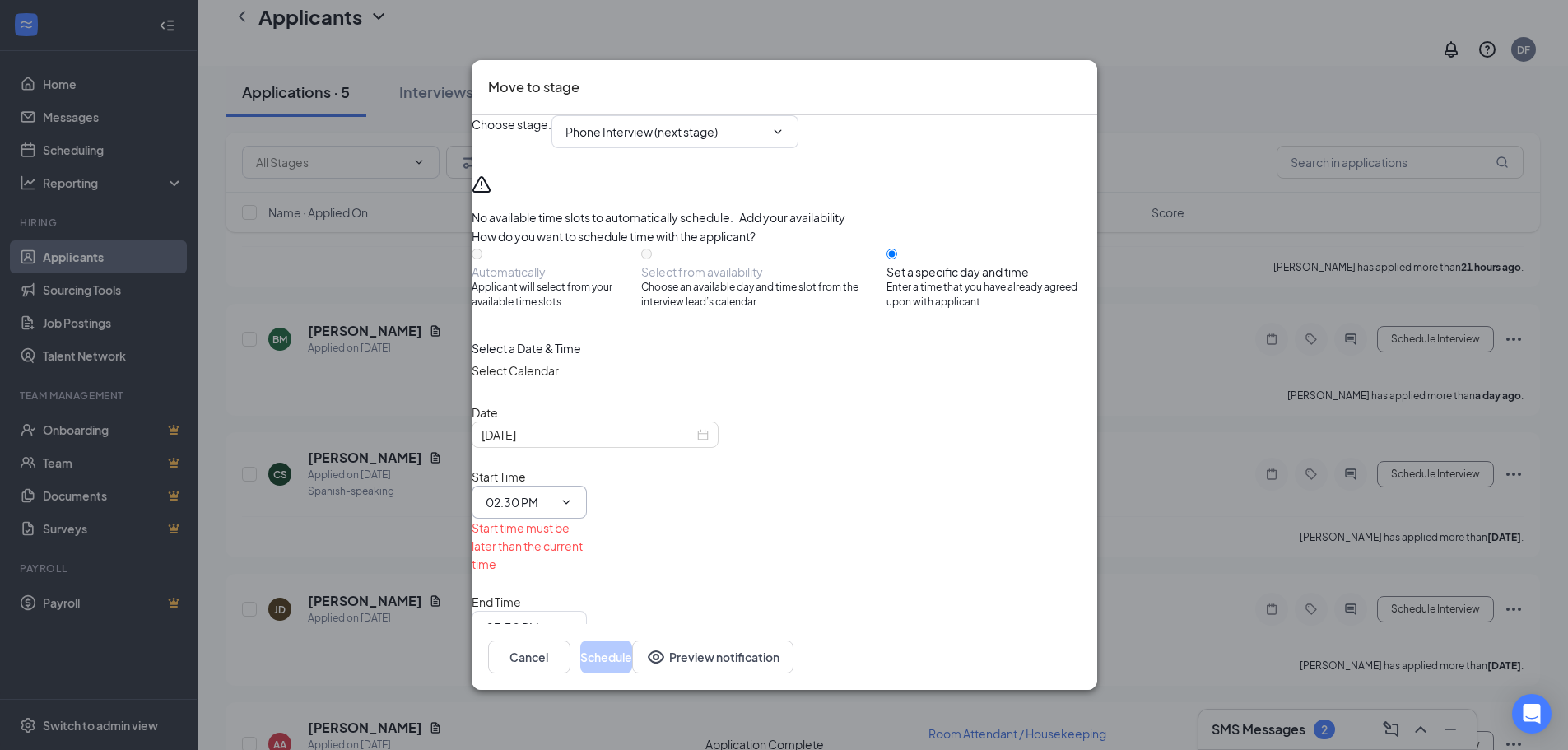
click at [573, 496] on icon "ChevronDown" at bounding box center [567, 502] width 13 height 13
click at [943, 383] on div "Select Calendar" at bounding box center [784, 370] width 625 height 26
click at [1085, 88] on icon "Cross" at bounding box center [1090, 86] width 10 height 10
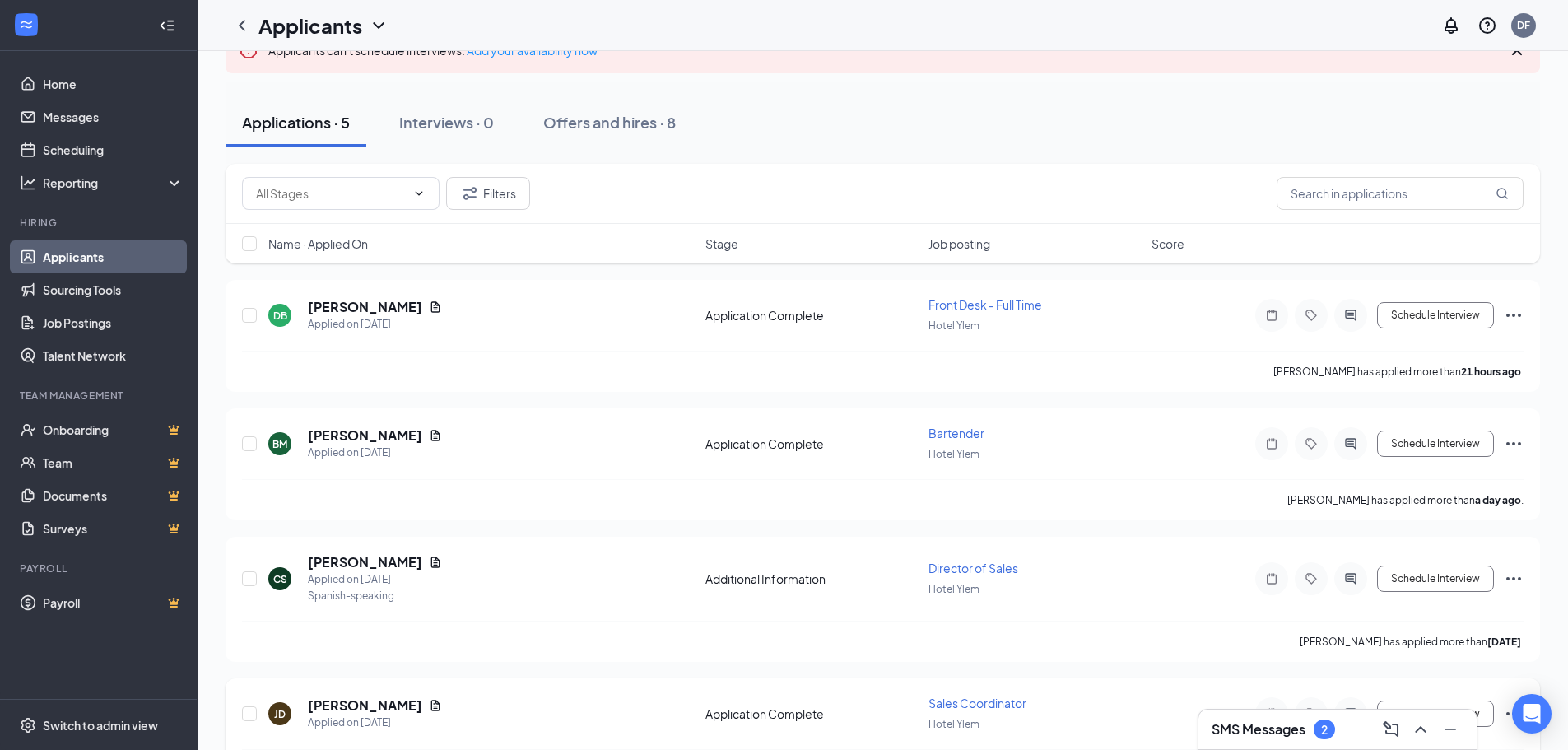
scroll to position [0, 0]
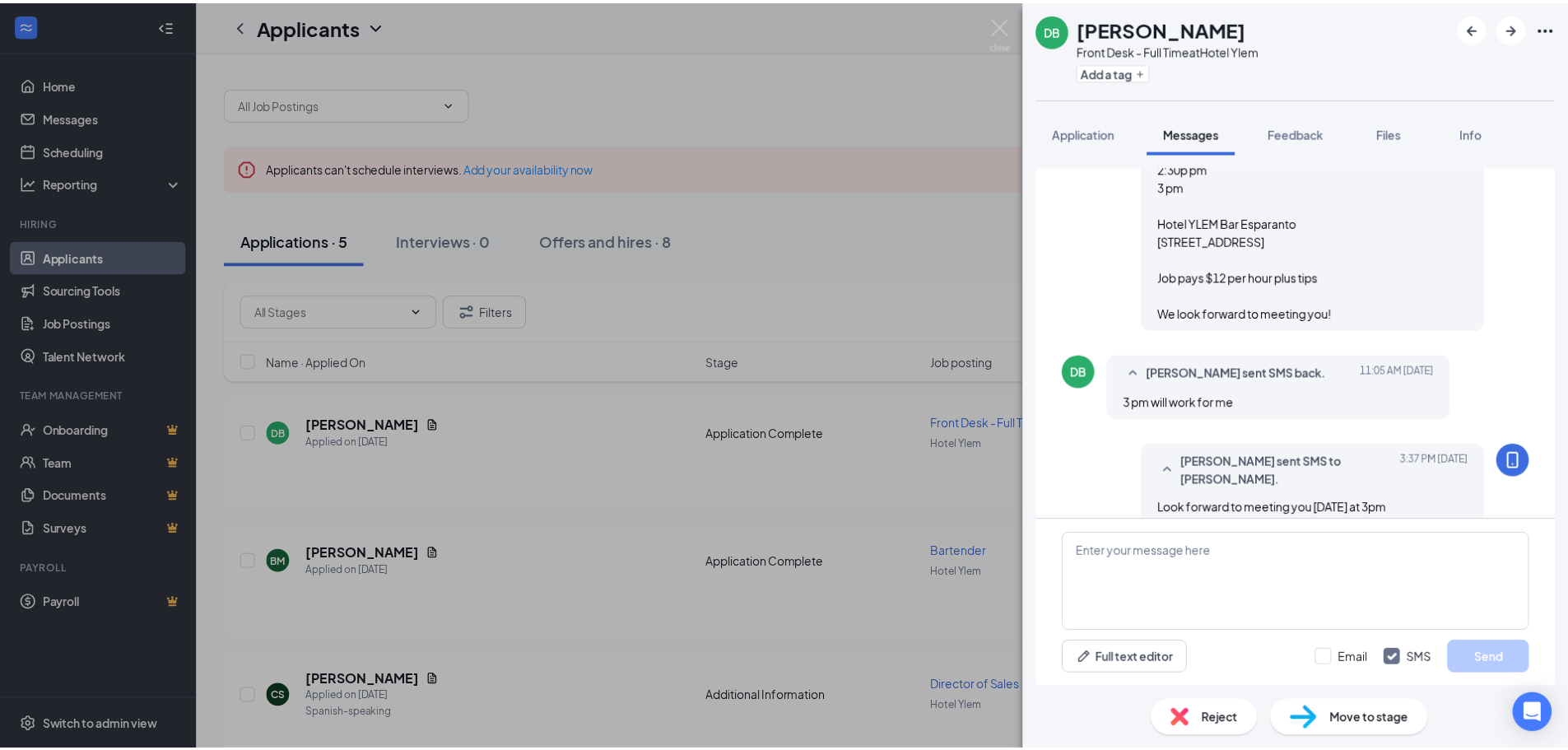
scroll to position [721, 0]
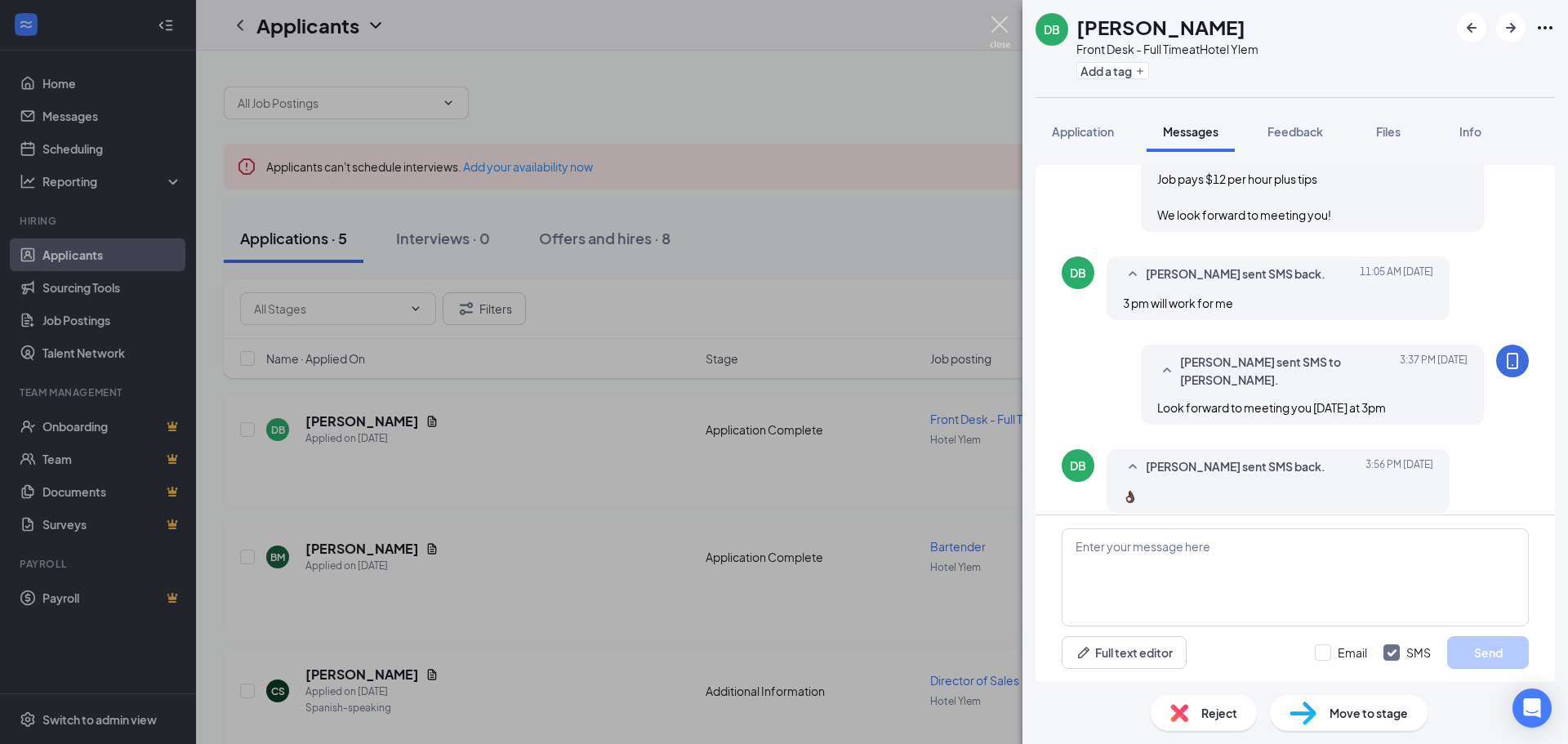
click at [995, 25] on img at bounding box center [1000, 32] width 21 height 32
